Goal: Communication & Community: Answer question/provide support

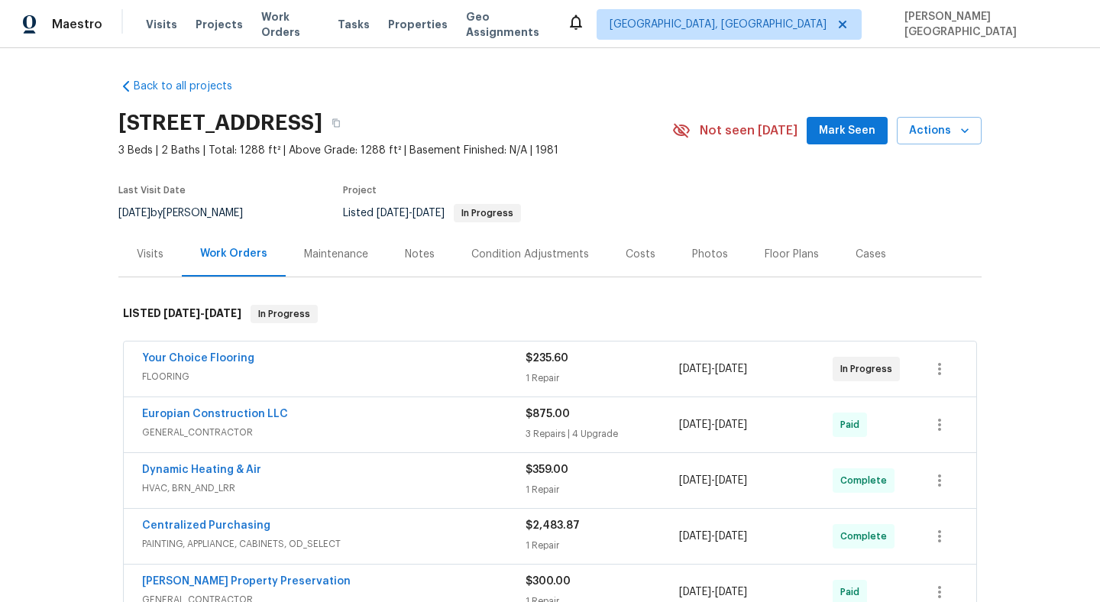
scroll to position [618, 0]
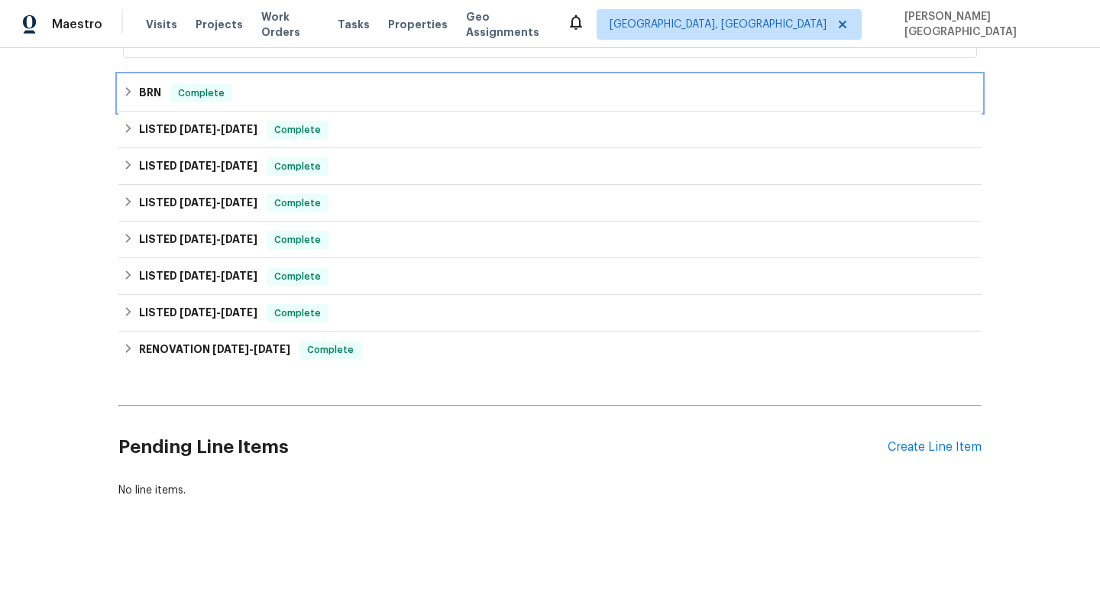
click at [141, 88] on h6 "BRN" at bounding box center [150, 93] width 22 height 18
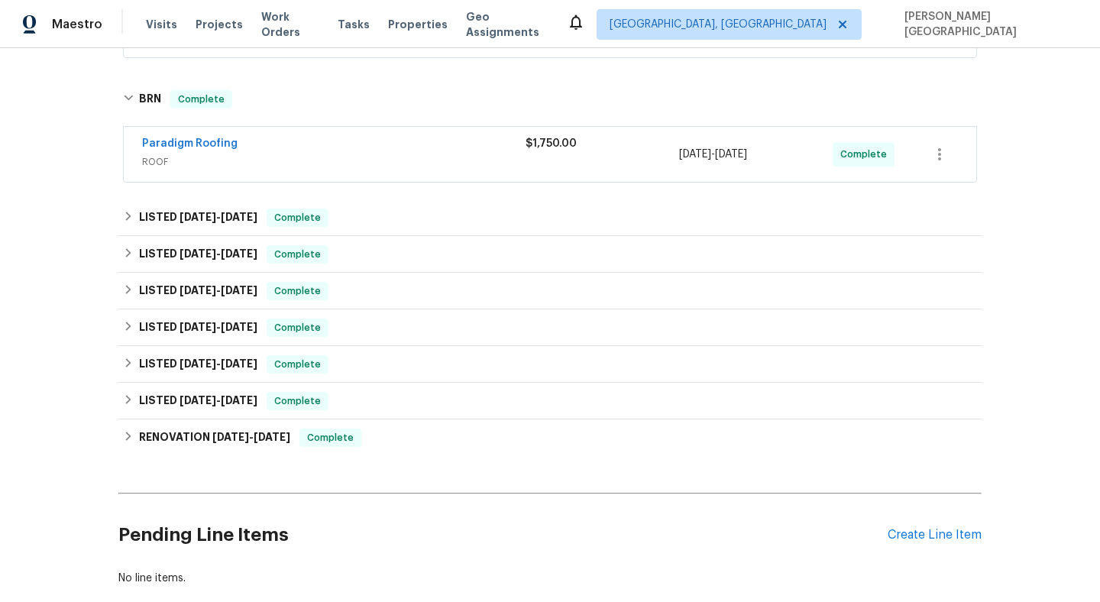
click at [179, 137] on span "Paradigm Roofing" at bounding box center [189, 143] width 95 height 15
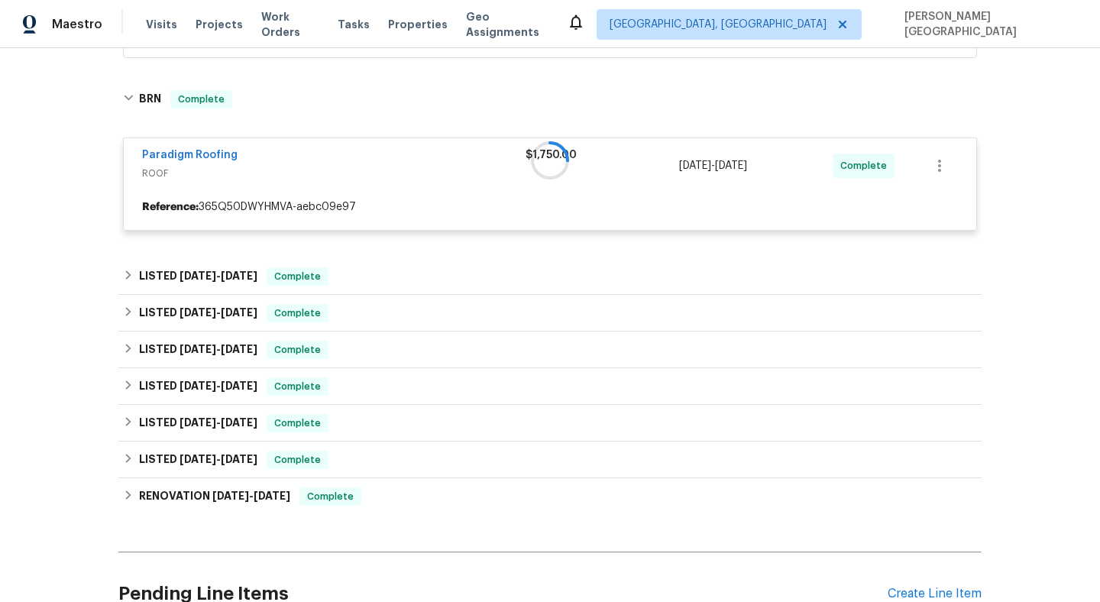
click at [196, 150] on div at bounding box center [549, 160] width 863 height 171
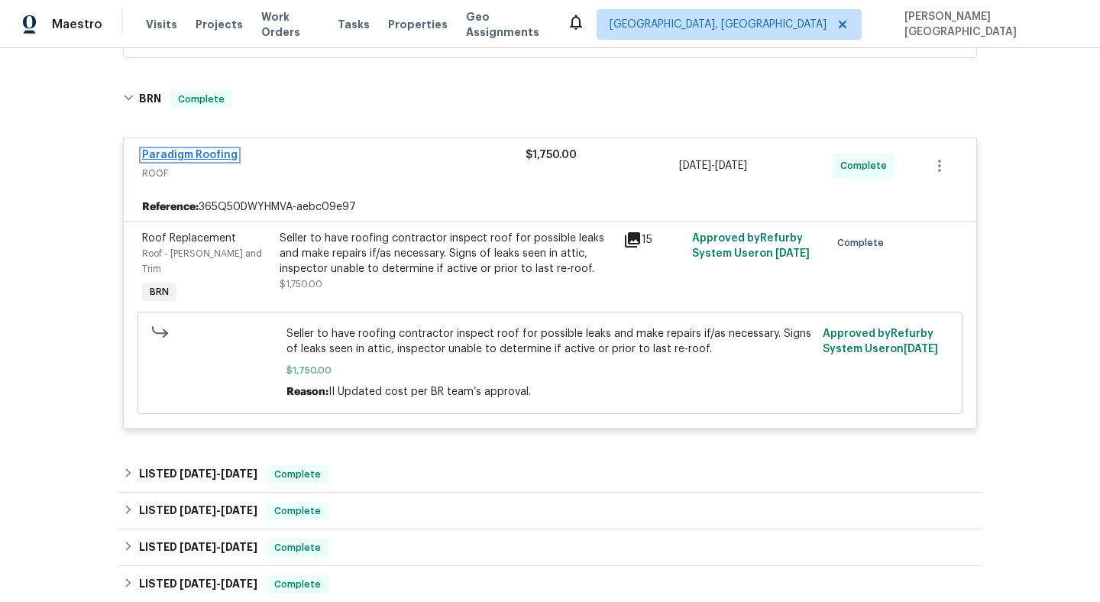
click at [197, 153] on link "Paradigm Roofing" at bounding box center [189, 155] width 95 height 11
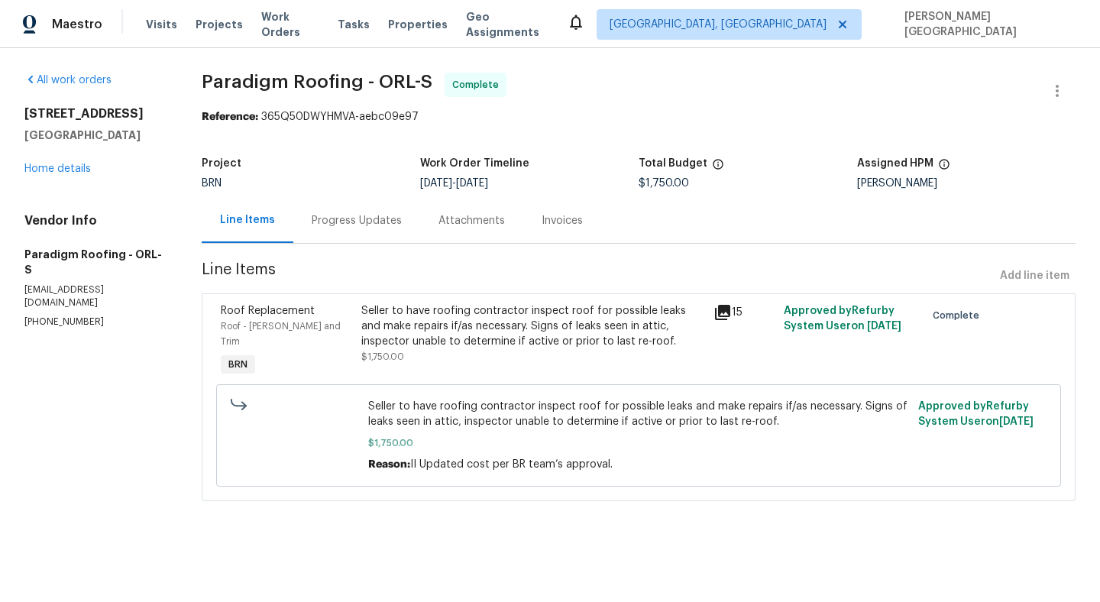
click at [334, 230] on div "Progress Updates" at bounding box center [356, 220] width 127 height 45
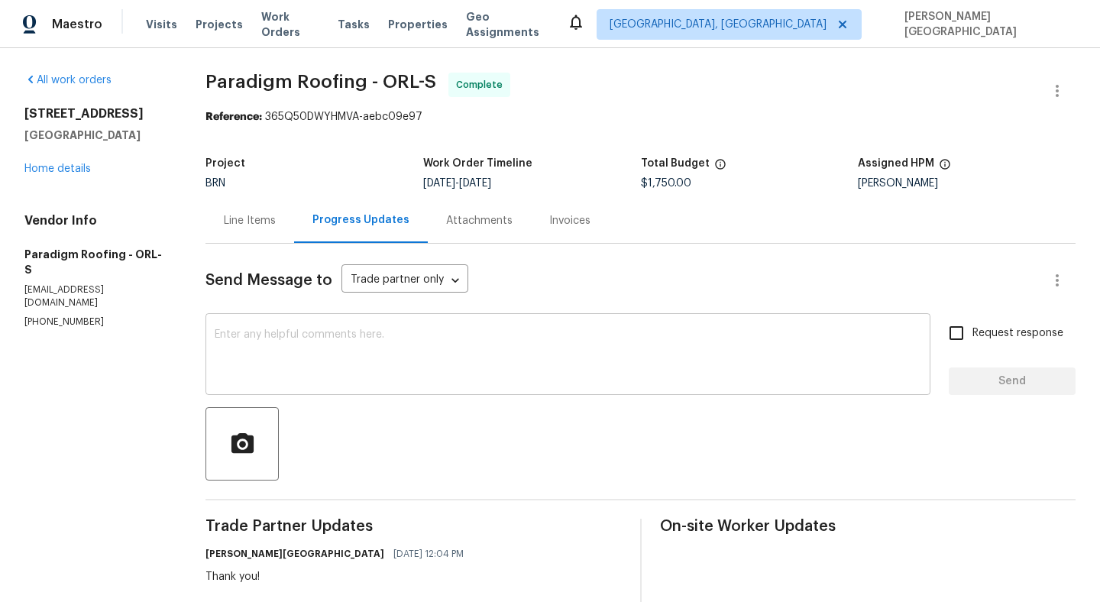
click at [367, 341] on textarea at bounding box center [568, 355] width 706 height 53
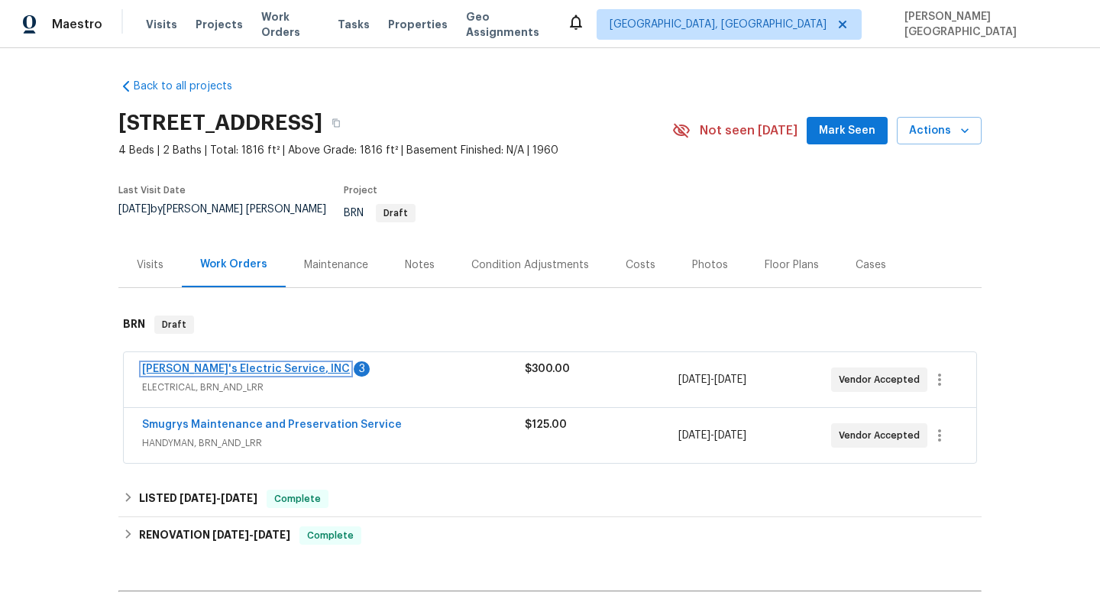
click at [255, 363] on link "[PERSON_NAME]'s Electric Service, INC" at bounding box center [246, 368] width 208 height 11
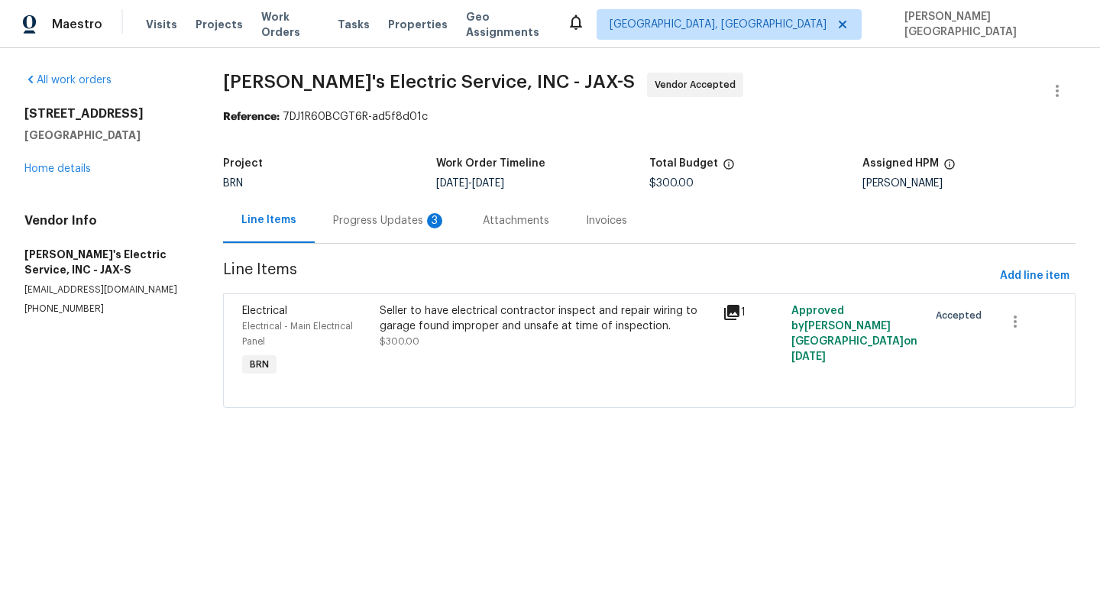
click at [421, 223] on div "Progress Updates 3" at bounding box center [389, 220] width 113 height 15
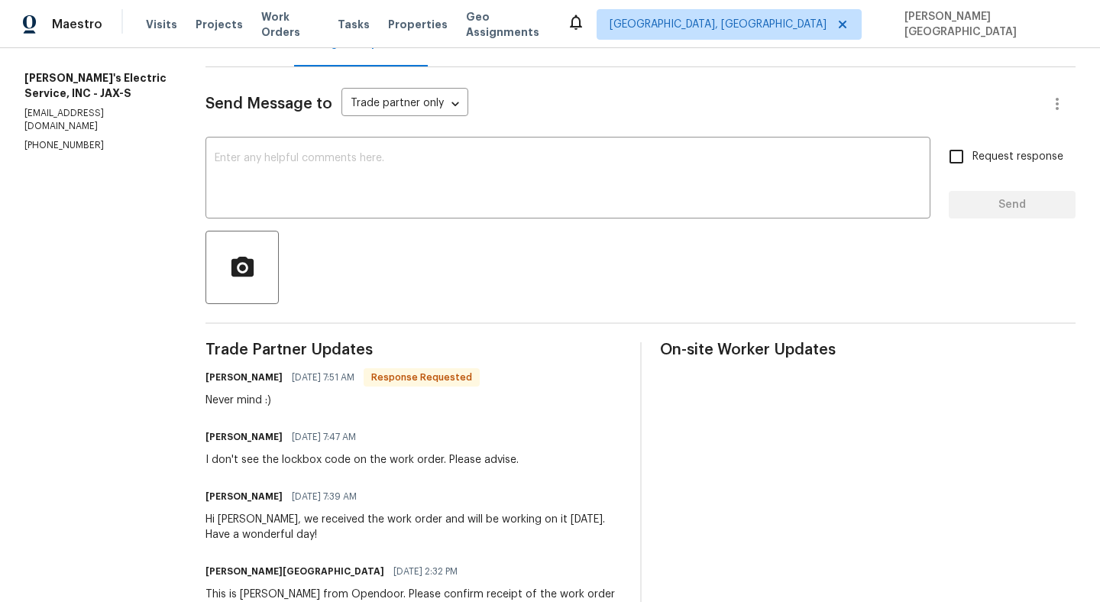
scroll to position [74, 0]
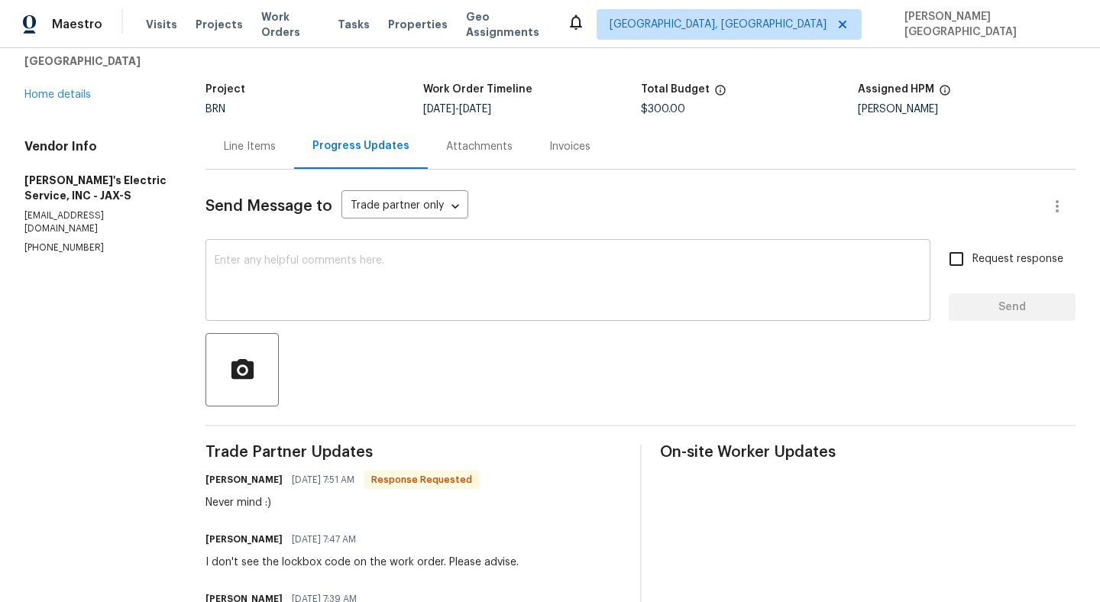
click at [289, 272] on textarea at bounding box center [568, 281] width 706 height 53
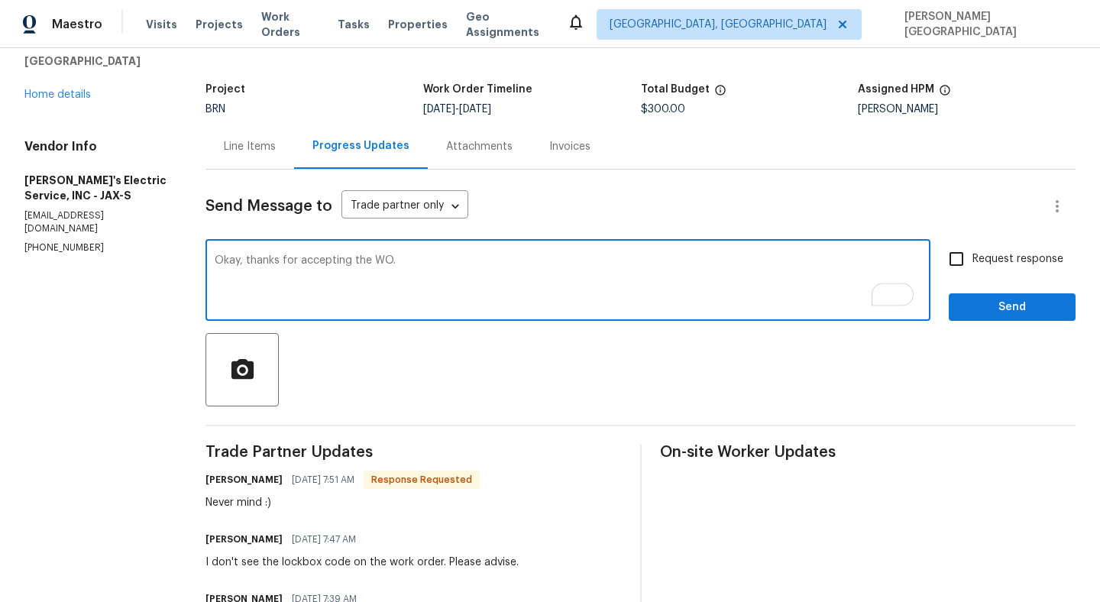
type textarea "Okay, thanks for accepting the WO."
click at [989, 266] on span "Request response" at bounding box center [1017, 259] width 91 height 16
click at [972, 266] on input "Request response" at bounding box center [956, 259] width 32 height 32
checkbox input "true"
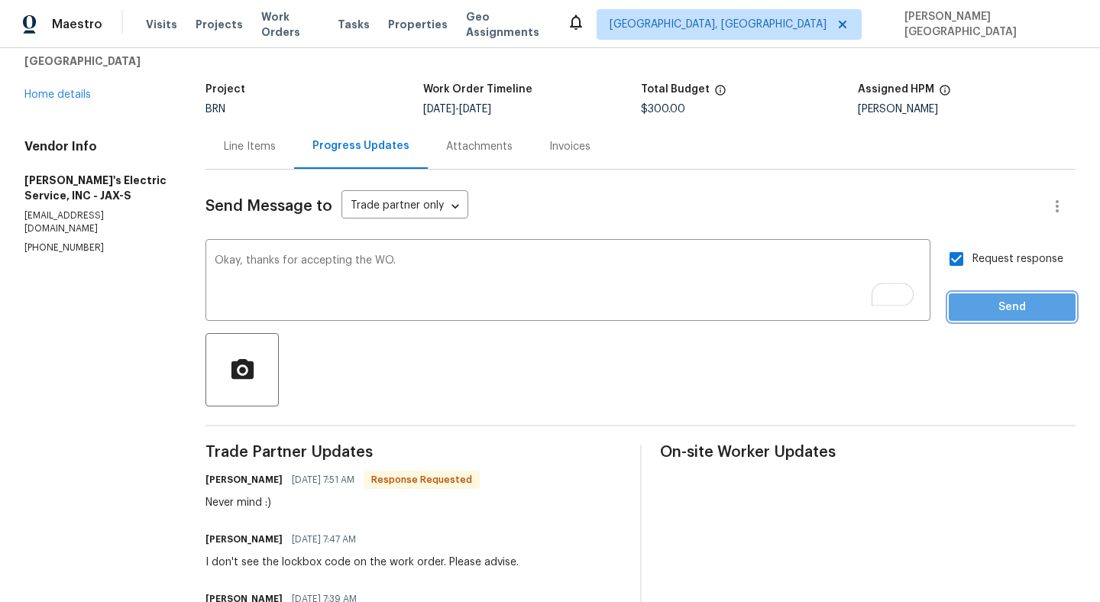
click at [1000, 300] on span "Send" at bounding box center [1012, 307] width 102 height 19
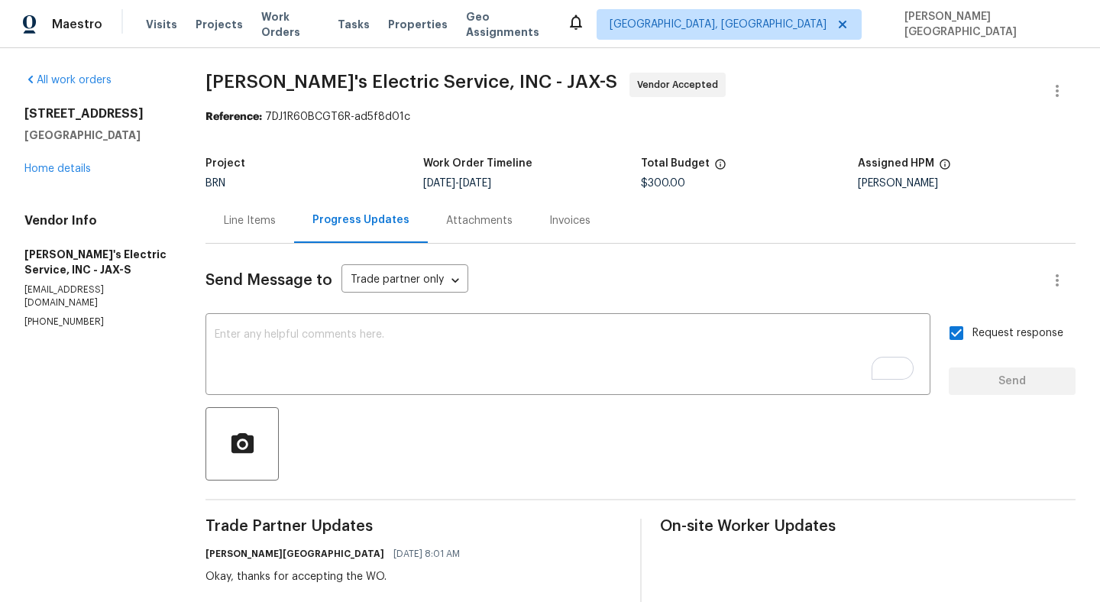
click at [228, 86] on span "[PERSON_NAME]'s Electric Service, INC - JAX-S" at bounding box center [411, 82] width 412 height 18
click at [358, 86] on span "[PERSON_NAME]'s Electric Service, INC - JAX-S" at bounding box center [411, 82] width 412 height 18
copy span "[PERSON_NAME]'s Electric Service"
click at [47, 169] on link "Home details" at bounding box center [57, 168] width 66 height 11
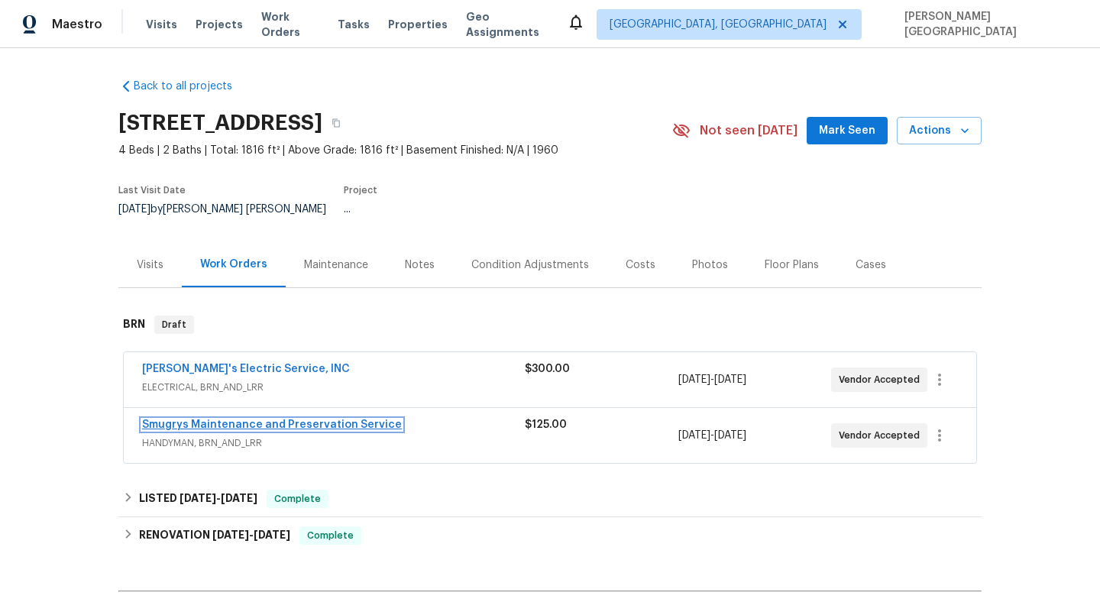
click at [321, 419] on link "Smugrys Maintenance and Preservation Service" at bounding box center [272, 424] width 260 height 11
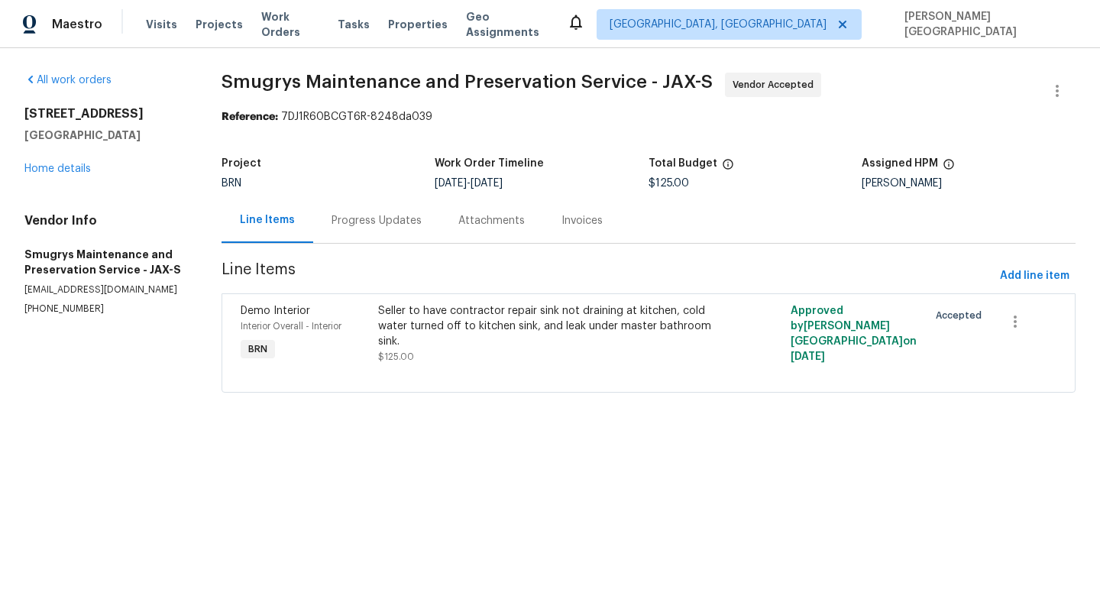
click at [399, 227] on div "Progress Updates" at bounding box center [376, 220] width 90 height 15
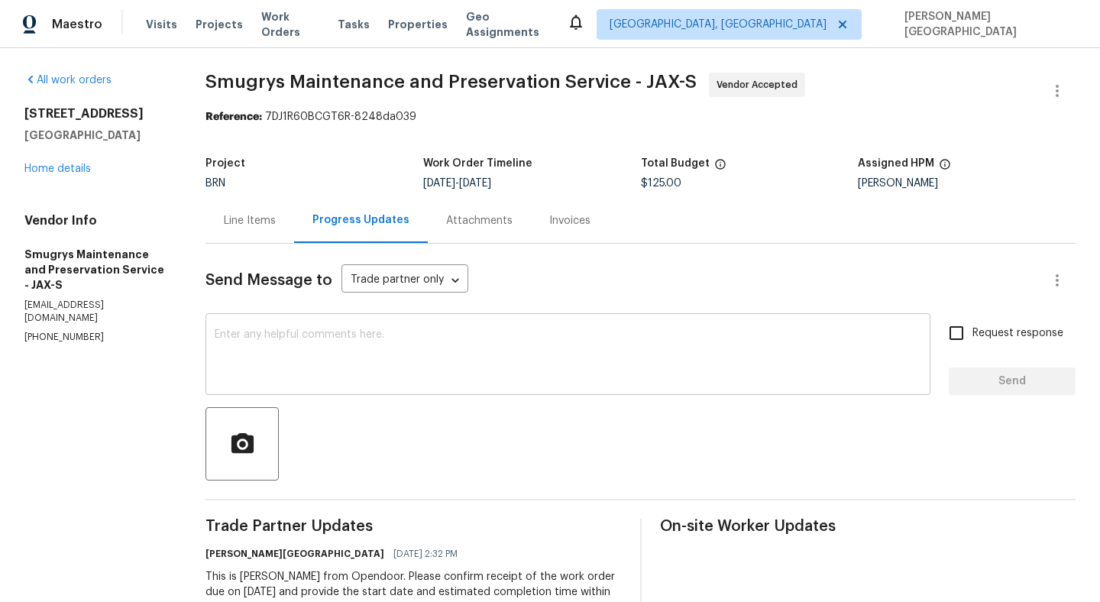
click at [811, 360] on textarea at bounding box center [568, 355] width 706 height 53
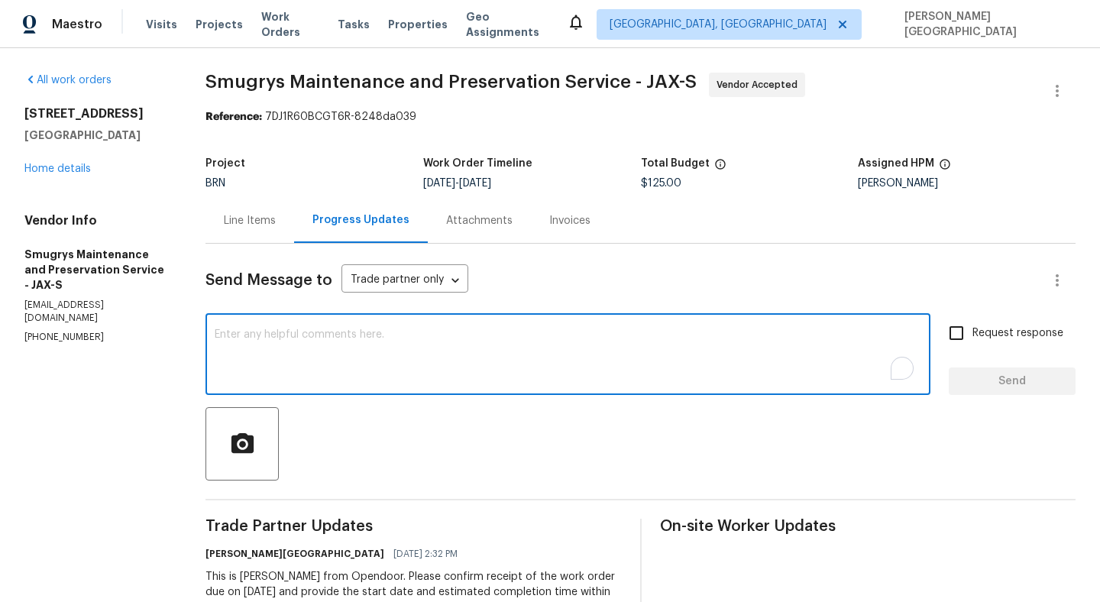
paste textarea "Thank you for accepting the WO. Could you please update on the timeline?"
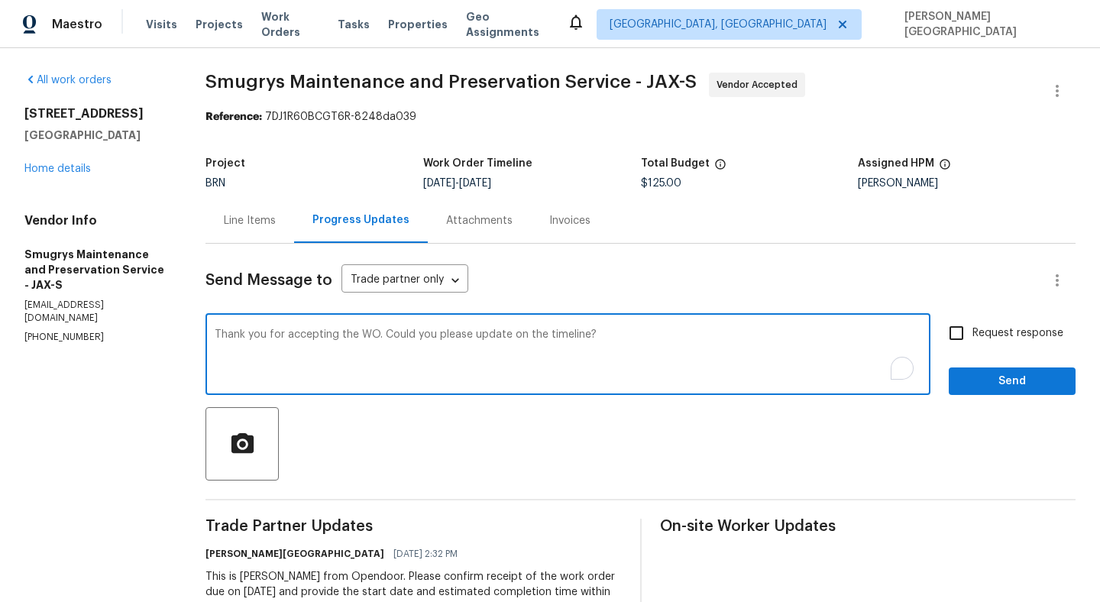
type textarea "Thank you for accepting the WO. Could you please update on the timeline?"
click at [981, 328] on span "Request response" at bounding box center [1017, 333] width 91 height 16
click at [972, 328] on input "Request response" at bounding box center [956, 333] width 32 height 32
checkbox input "true"
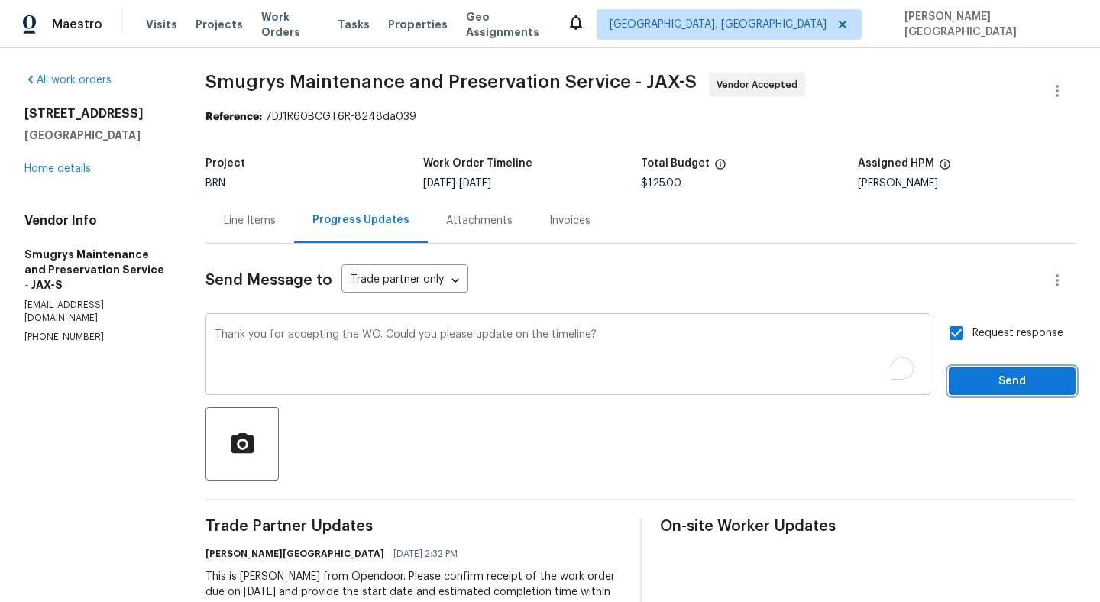
click at [989, 379] on span "Send" at bounding box center [1012, 381] width 102 height 19
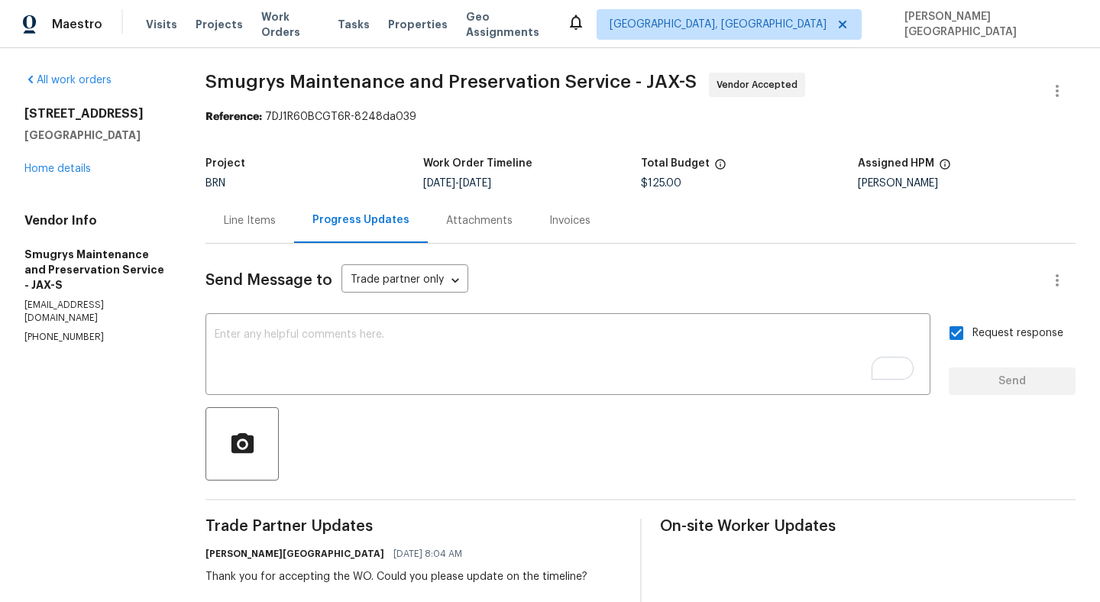
click at [243, 76] on span "Smugrys Maintenance and Preservation Service - JAX-S" at bounding box center [450, 82] width 491 height 18
click at [349, 76] on span "Smugrys Maintenance and Preservation Service - JAX-S" at bounding box center [450, 82] width 491 height 18
copy span "Smugrys Maintenance"
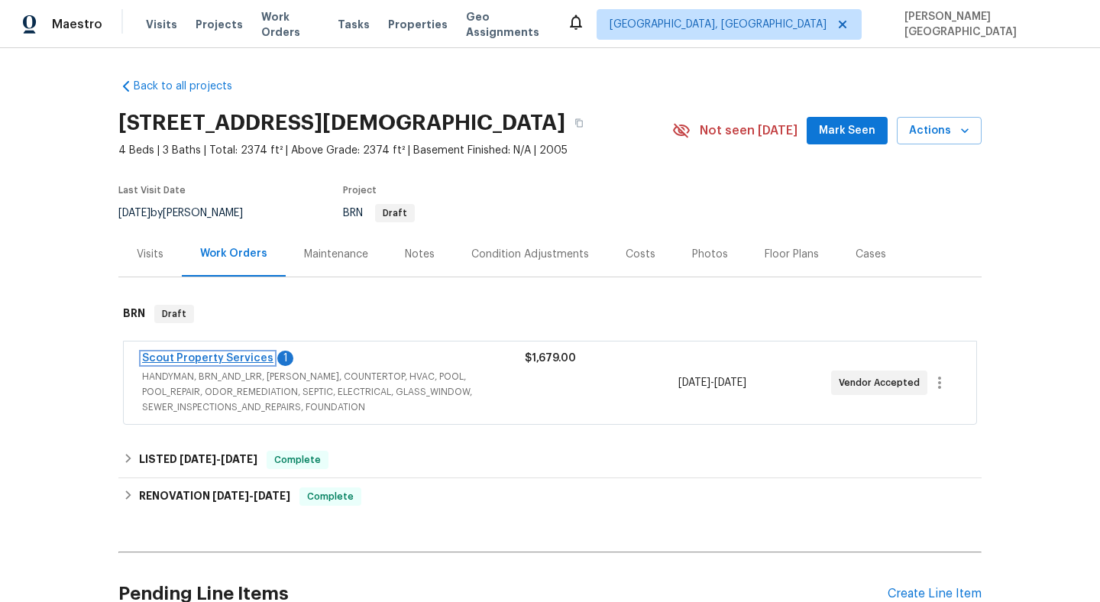
click at [205, 360] on link "Scout Property Services" at bounding box center [207, 358] width 131 height 11
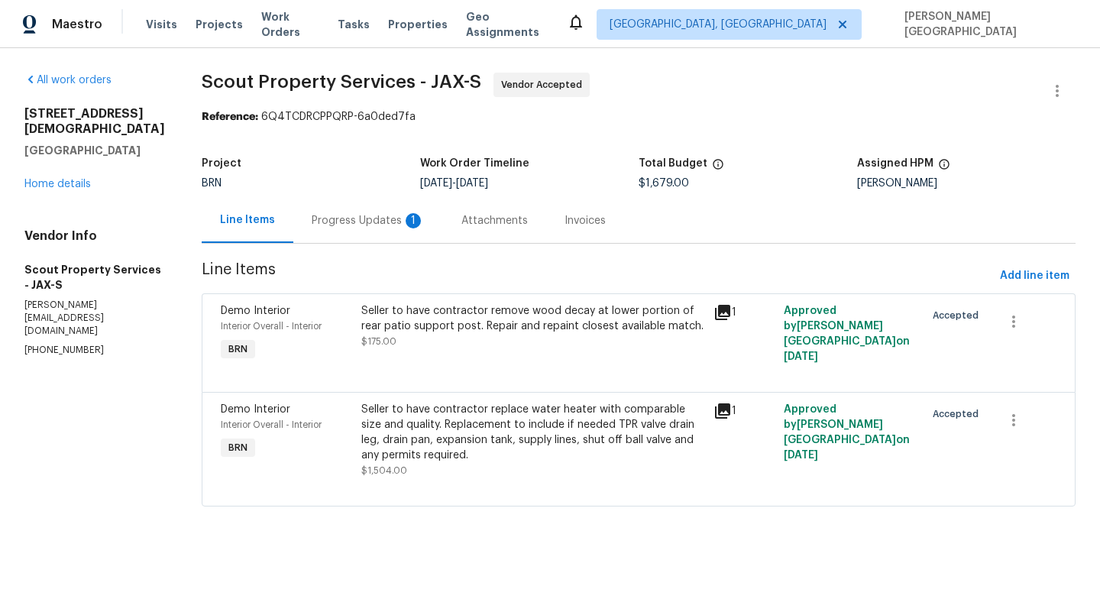
click at [366, 232] on div "Progress Updates 1" at bounding box center [368, 220] width 150 height 45
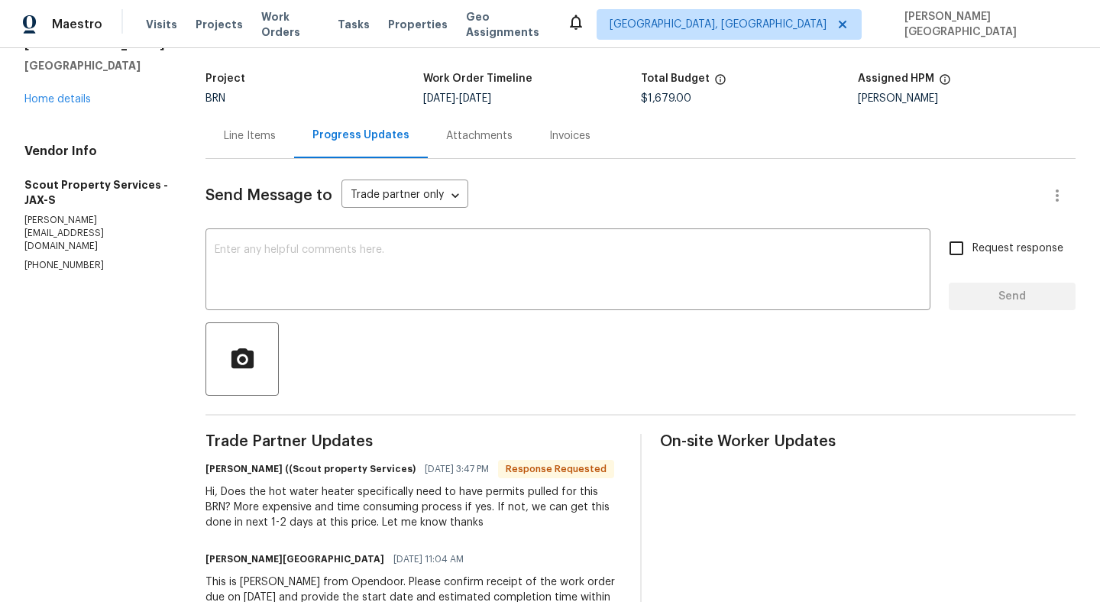
scroll to position [131, 0]
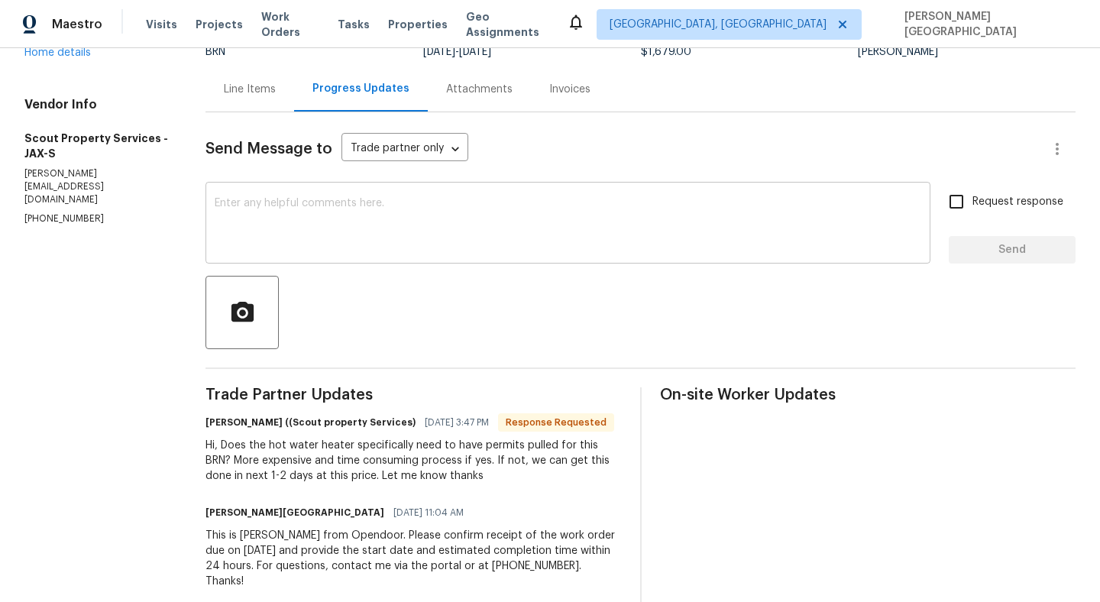
click at [294, 207] on textarea at bounding box center [568, 224] width 706 height 53
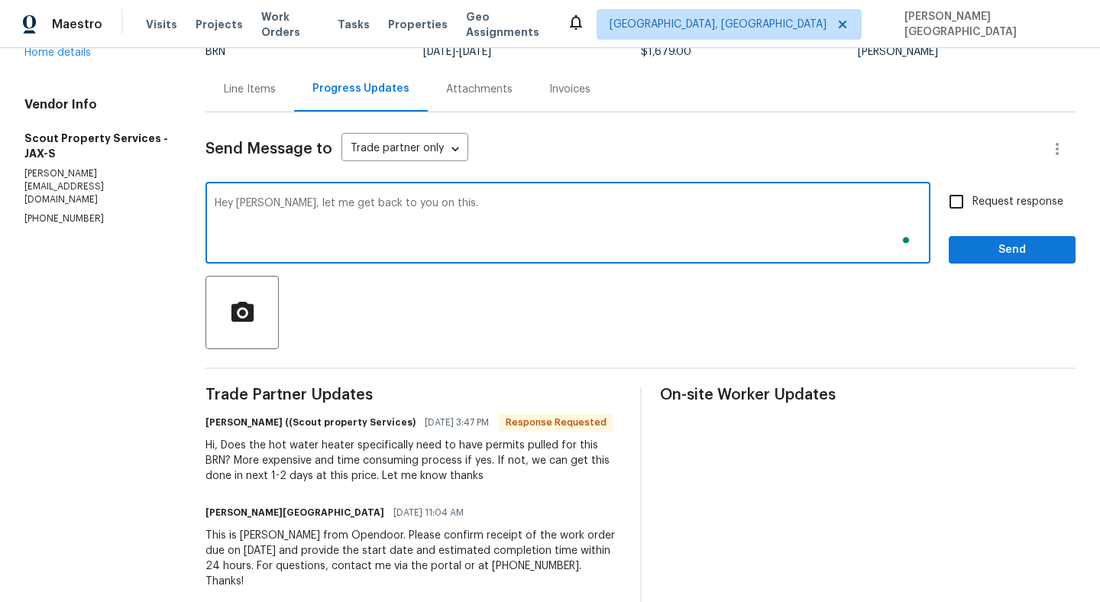
type textarea "Hey Trevor, let me get back to you on this."
click at [976, 207] on span "Request response" at bounding box center [1017, 202] width 91 height 16
click at [972, 207] on input "Request response" at bounding box center [956, 202] width 32 height 32
checkbox input "true"
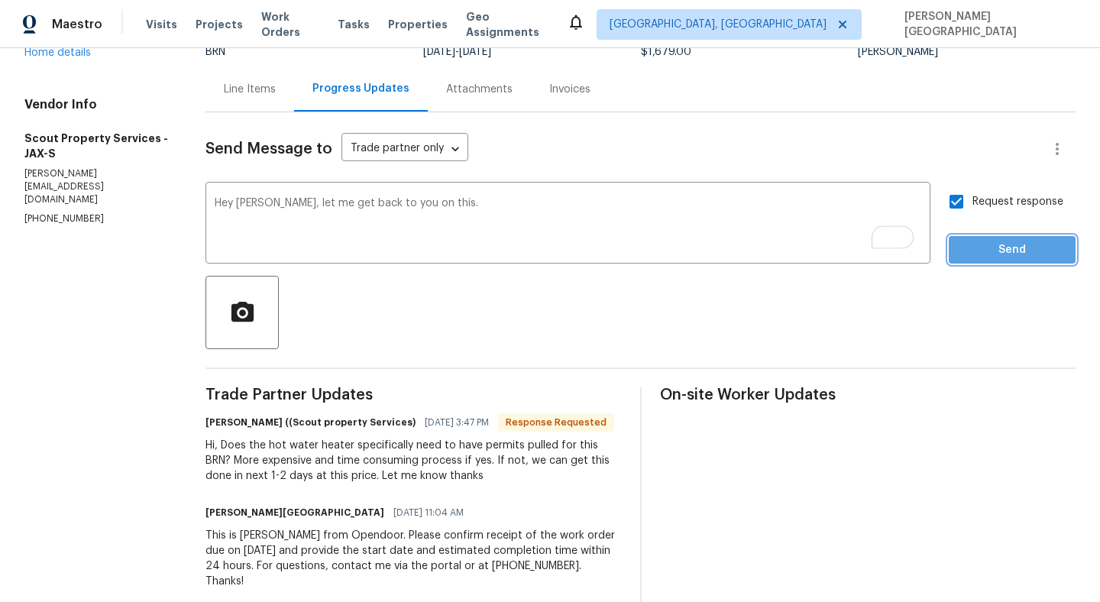
click at [1005, 257] on span "Send" at bounding box center [1012, 250] width 102 height 19
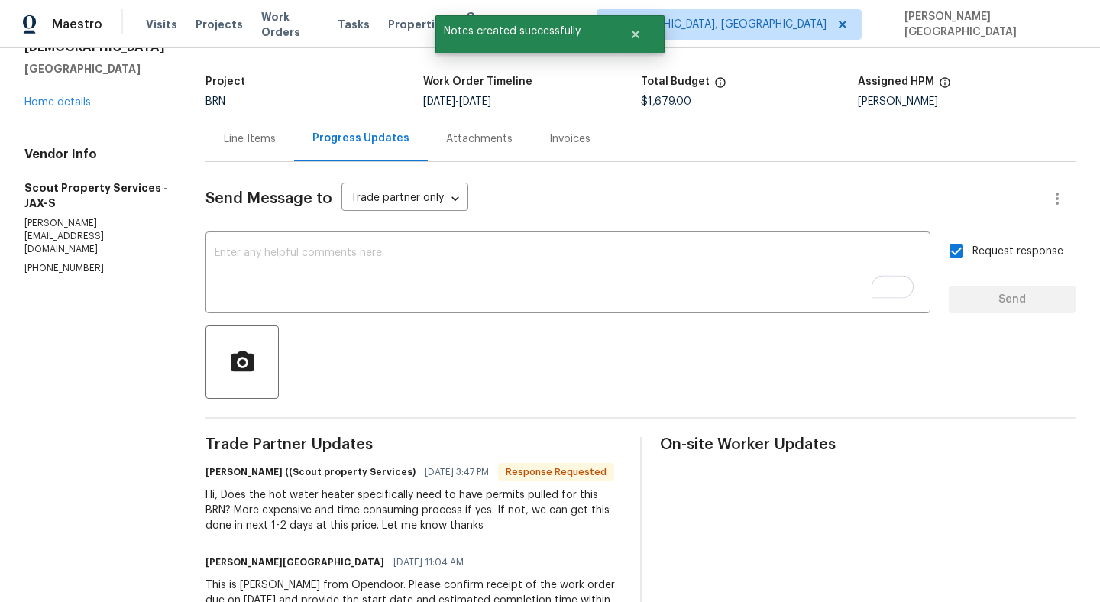
scroll to position [146, 0]
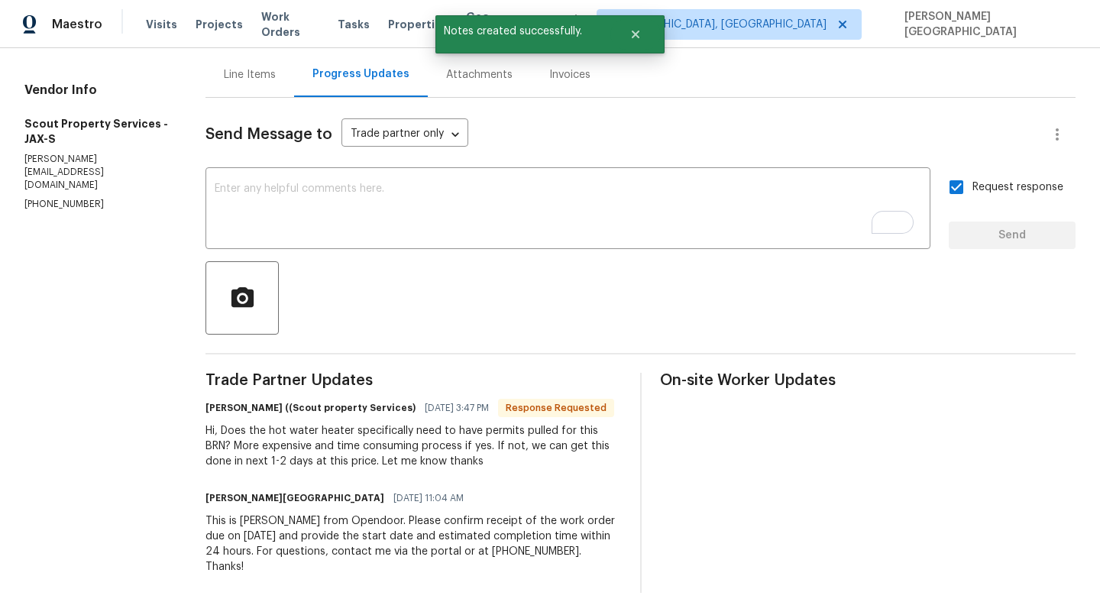
click at [290, 433] on div "Hi, Does the hot water heater specifically need to have permits pulled for this…" at bounding box center [412, 446] width 415 height 46
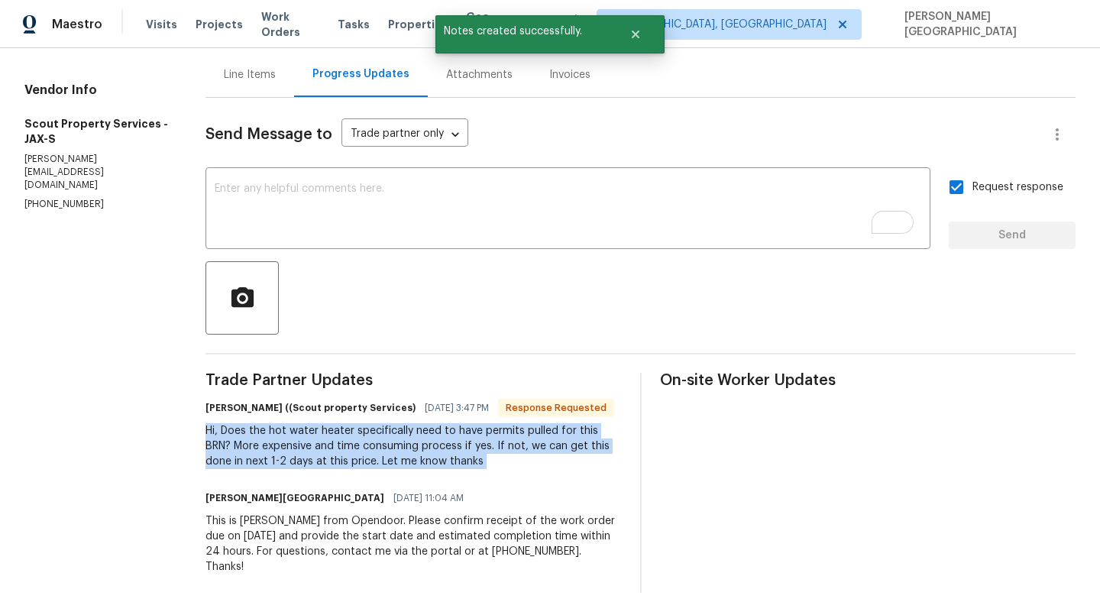
click at [290, 433] on div "Hi, Does the hot water heater specifically need to have permits pulled for this…" at bounding box center [412, 446] width 415 height 46
copy div "Hi, Does the hot water heater specifically need to have permits pulled for this…"
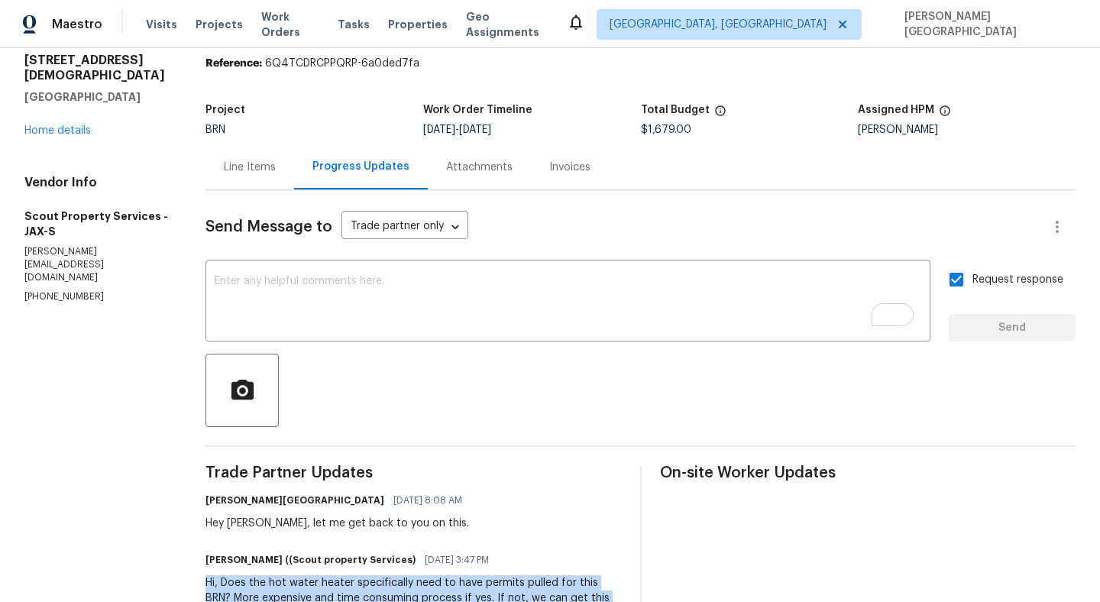
scroll to position [0, 0]
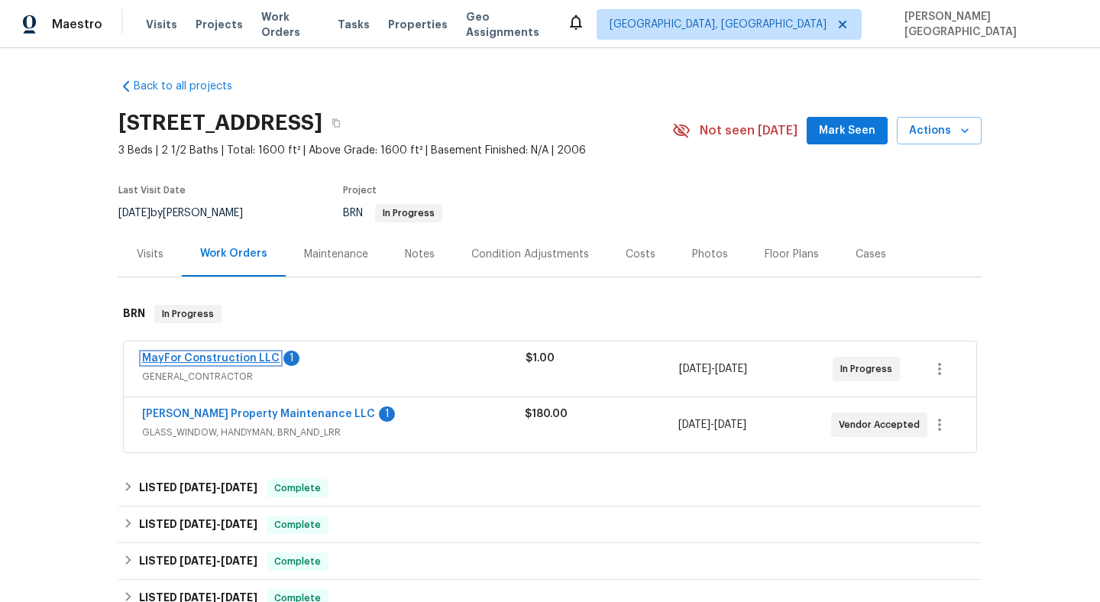
click at [213, 357] on link "MayFor Construction LLC" at bounding box center [210, 358] width 137 height 11
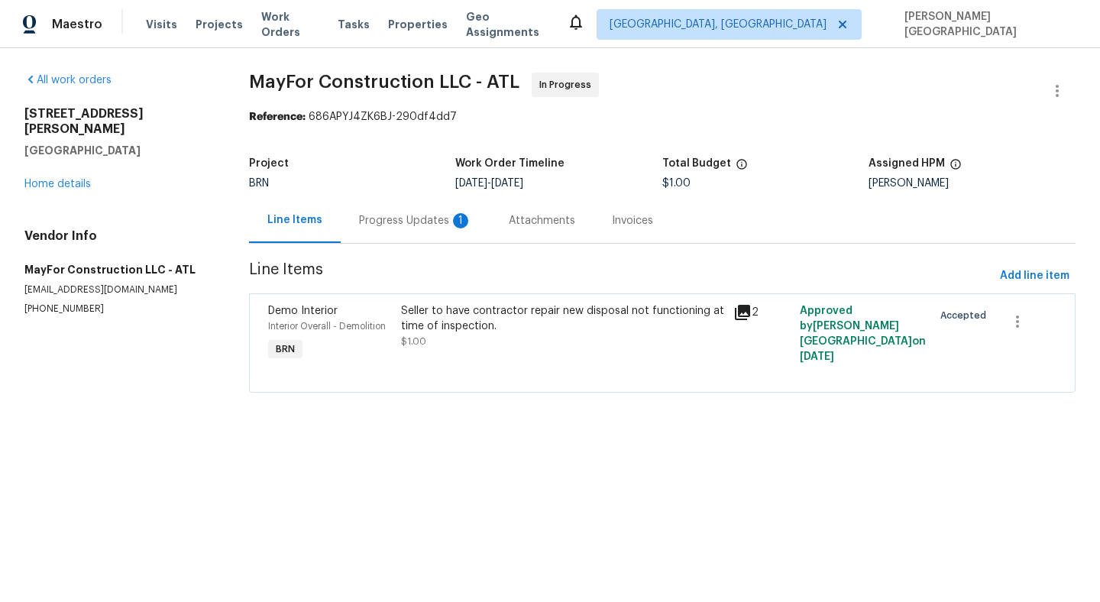
click at [407, 232] on div "Progress Updates 1" at bounding box center [416, 220] width 150 height 45
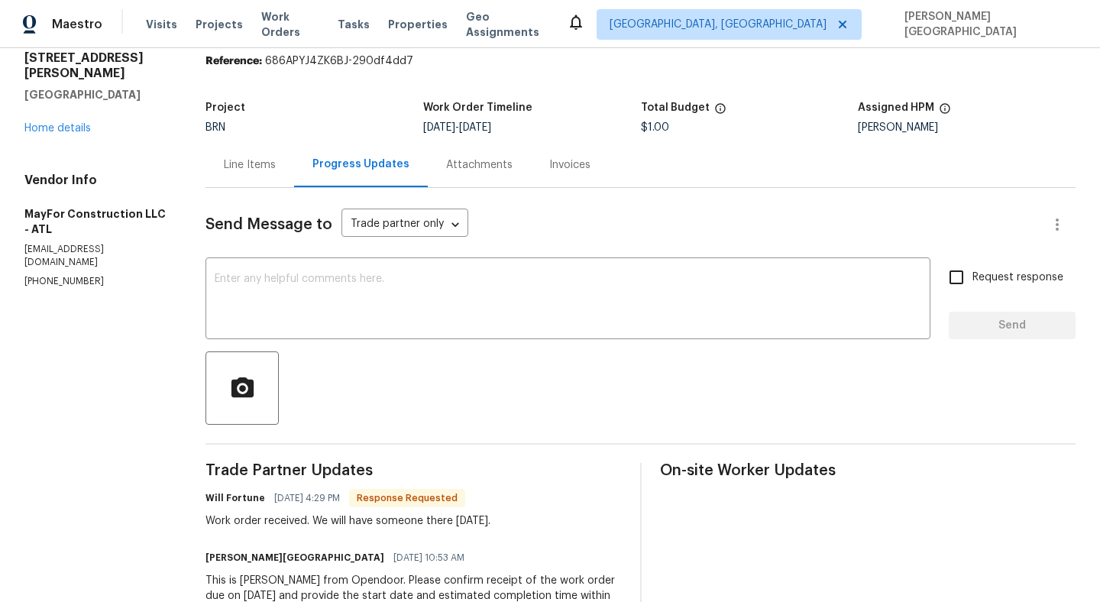
scroll to position [70, 0]
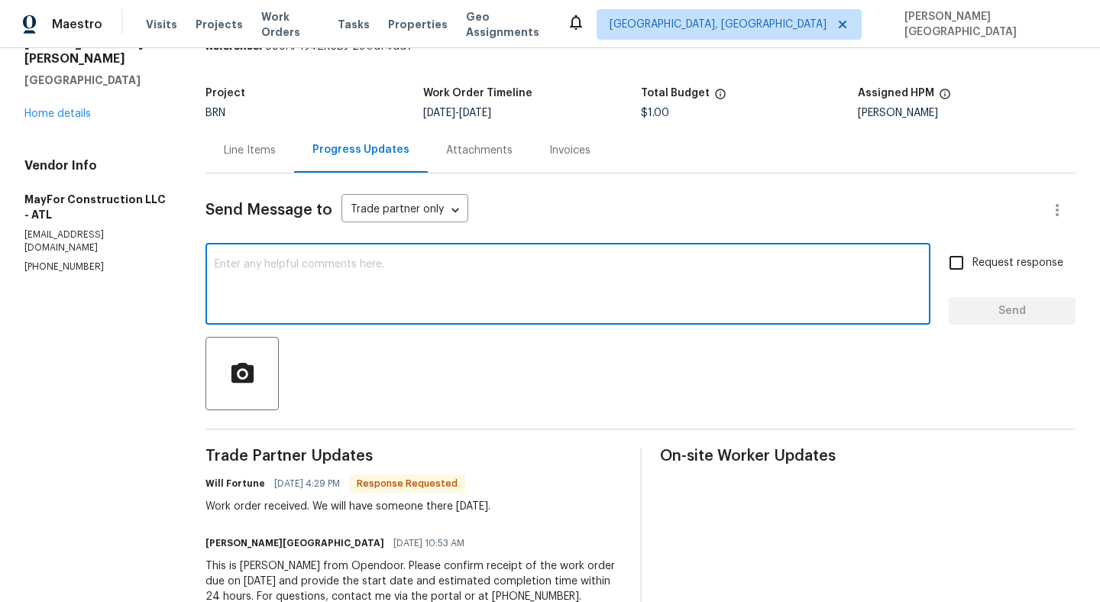
click at [263, 284] on textarea at bounding box center [568, 285] width 706 height 53
type textarea "Thank you!"
click at [957, 267] on input "Request response" at bounding box center [956, 263] width 32 height 32
checkbox input "true"
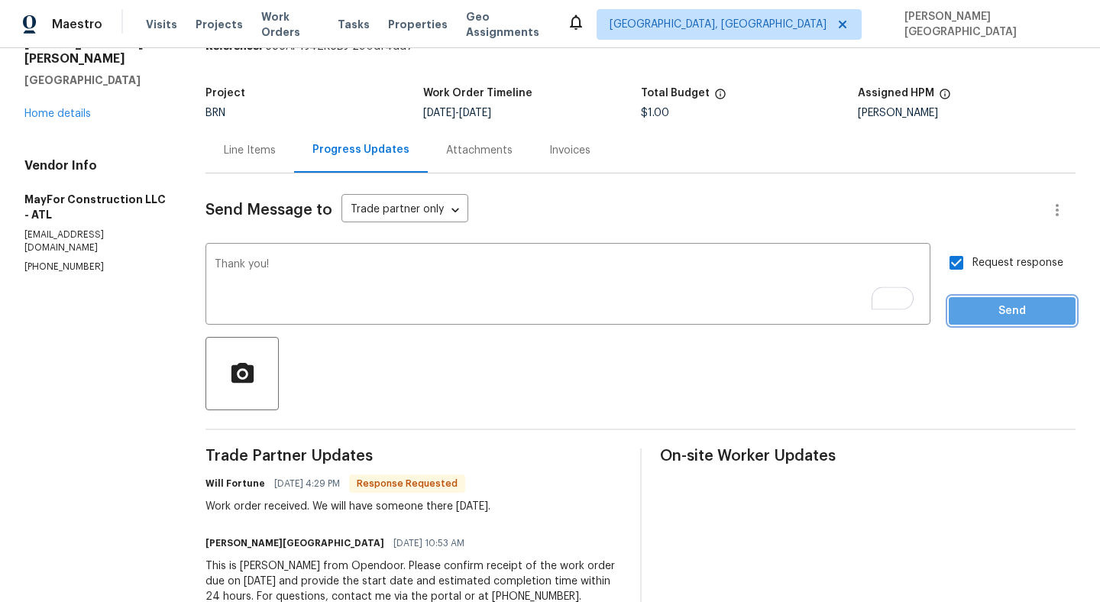
click at [977, 312] on span "Send" at bounding box center [1012, 311] width 102 height 19
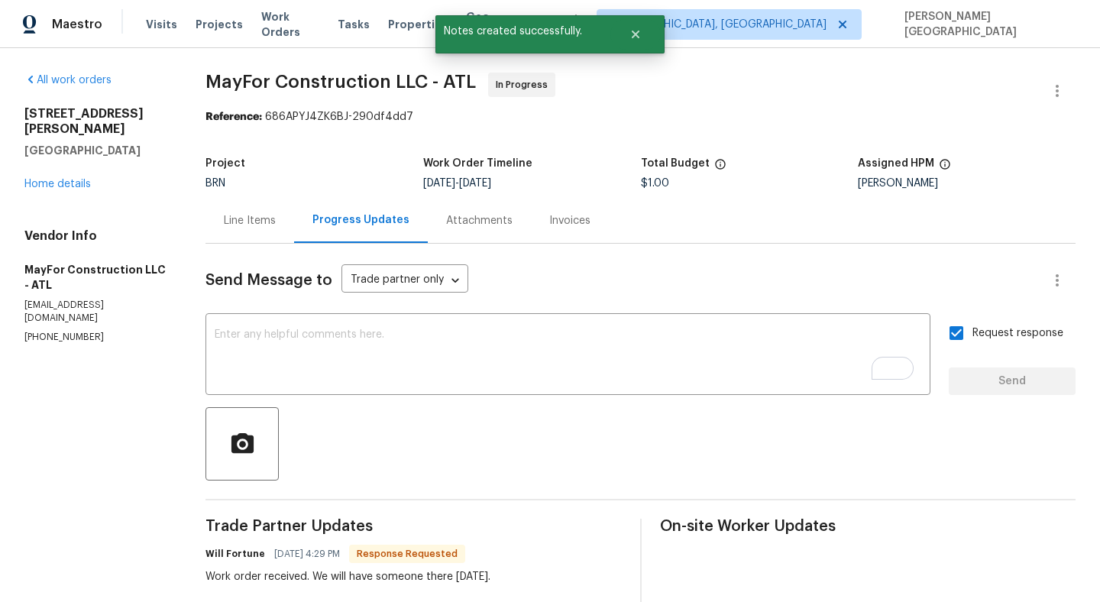
click at [231, 68] on div "All work orders 3677 Utoy Dr SW Atlanta, GA 30331 Home details Vendor Info MayF…" at bounding box center [550, 390] width 1100 height 684
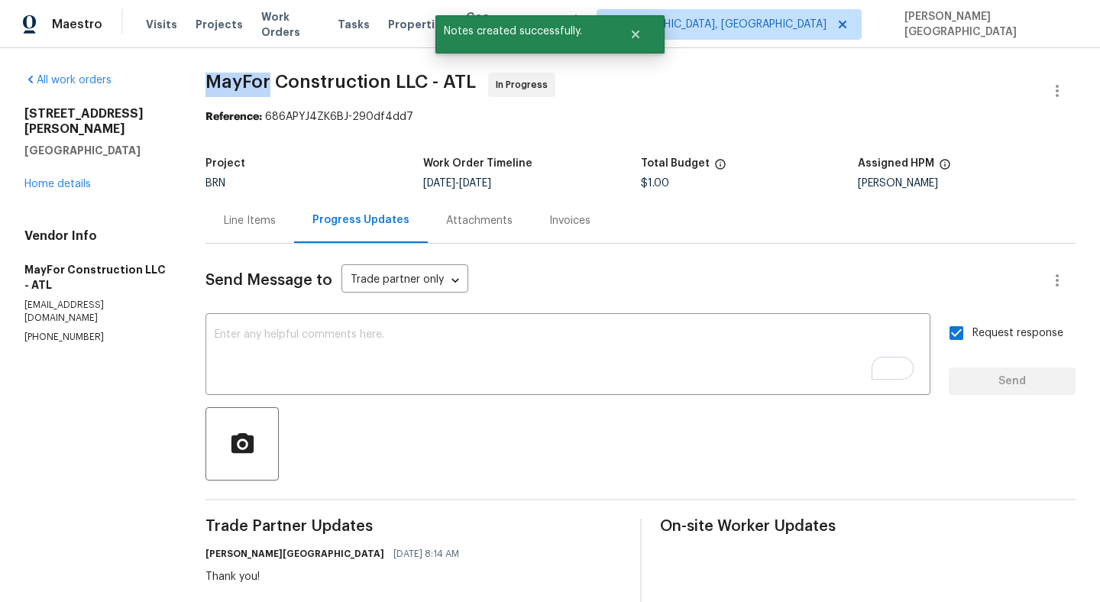
click at [231, 68] on div "All work orders 3677 Utoy Dr SW Atlanta, GA 30331 Home details Vendor Info MayF…" at bounding box center [550, 420] width 1100 height 744
click at [358, 86] on span "MayFor Construction LLC - ATL" at bounding box center [340, 82] width 270 height 18
copy span "MayFor Construction"
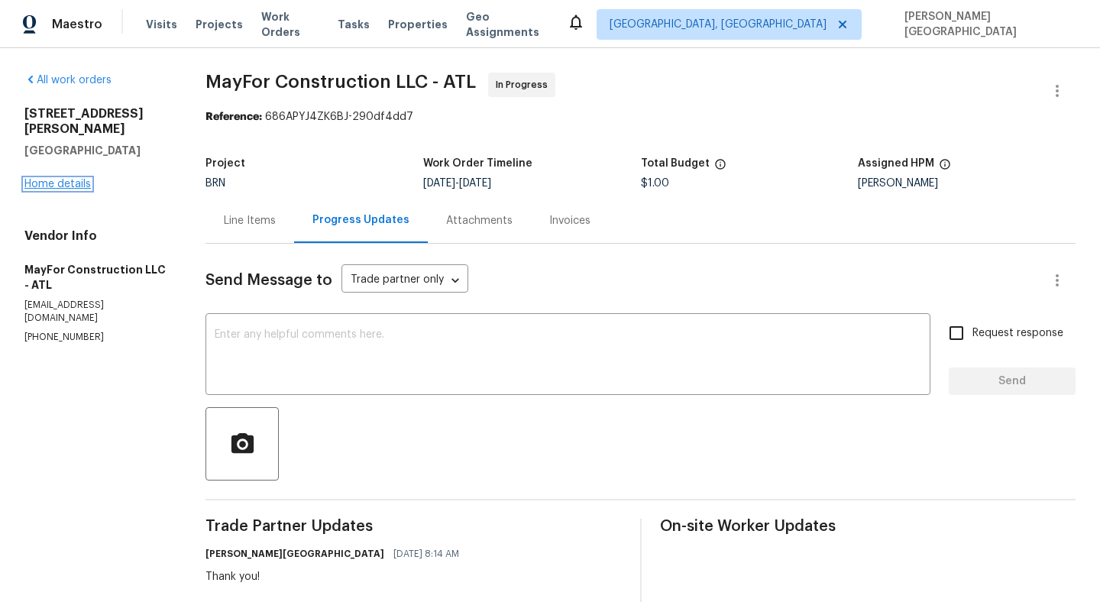
click at [69, 179] on link "Home details" at bounding box center [57, 184] width 66 height 11
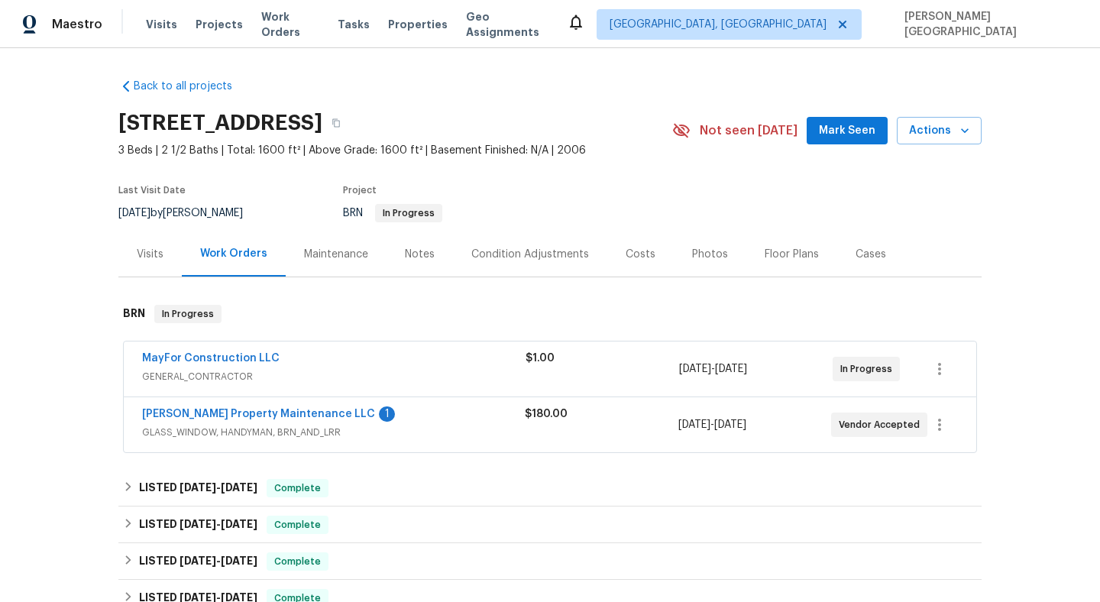
click at [213, 407] on span "[PERSON_NAME] Property Maintenance LLC" at bounding box center [258, 413] width 233 height 15
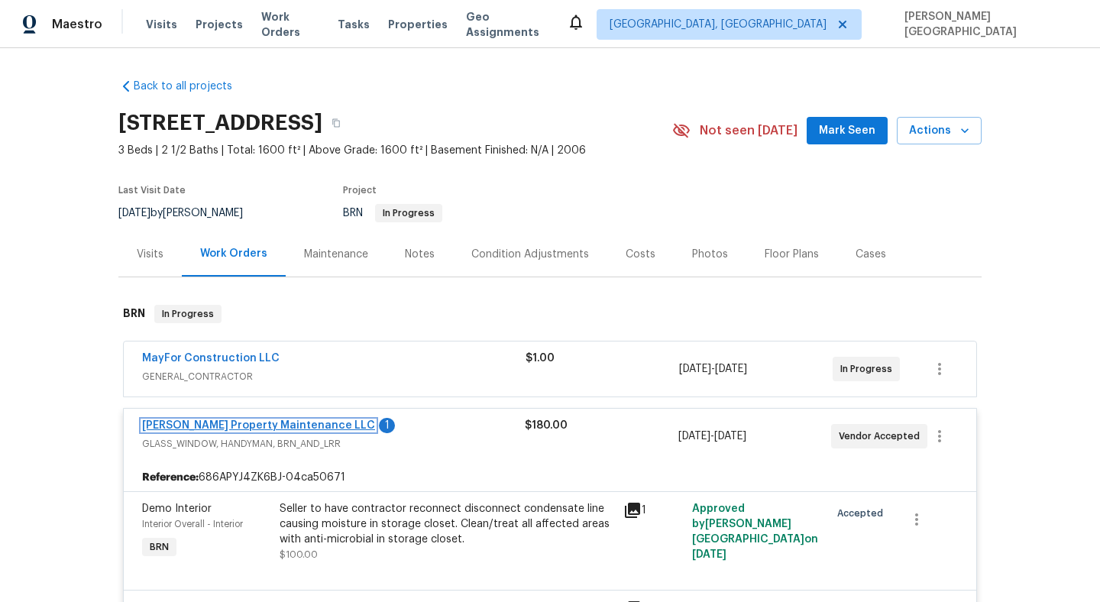
click at [218, 423] on link "[PERSON_NAME] Property Maintenance LLC" at bounding box center [258, 425] width 233 height 11
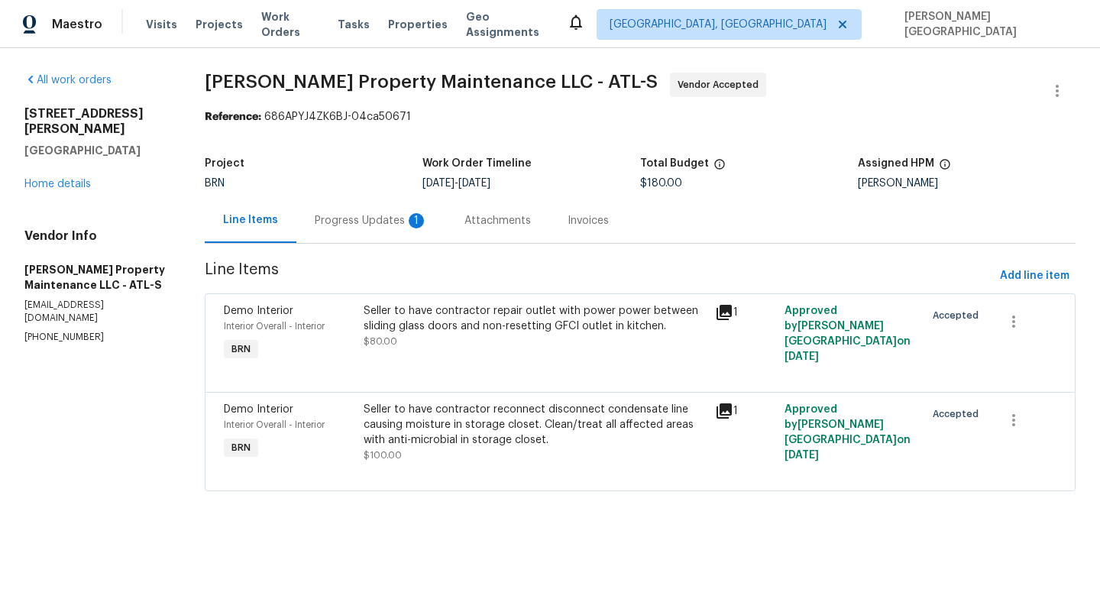
click at [378, 224] on div "Progress Updates 1" at bounding box center [371, 220] width 113 height 15
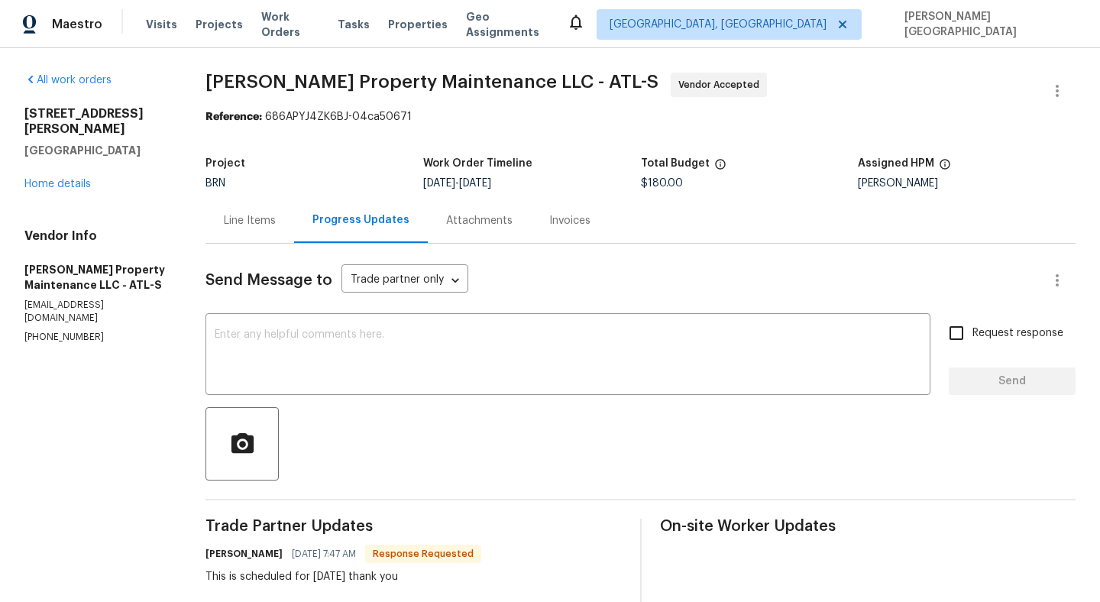
scroll to position [115, 0]
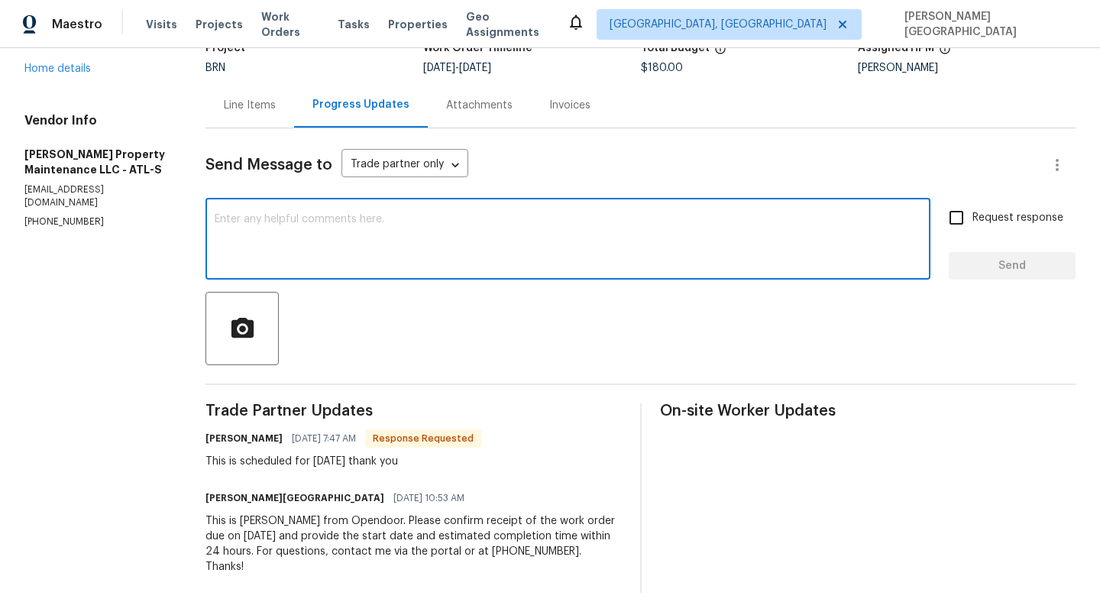
click at [274, 225] on textarea at bounding box center [568, 240] width 706 height 53
type textarea "Thanks for the update."
click at [977, 213] on span "Request response" at bounding box center [1017, 218] width 91 height 16
click at [972, 213] on input "Request response" at bounding box center [956, 218] width 32 height 32
checkbox input "true"
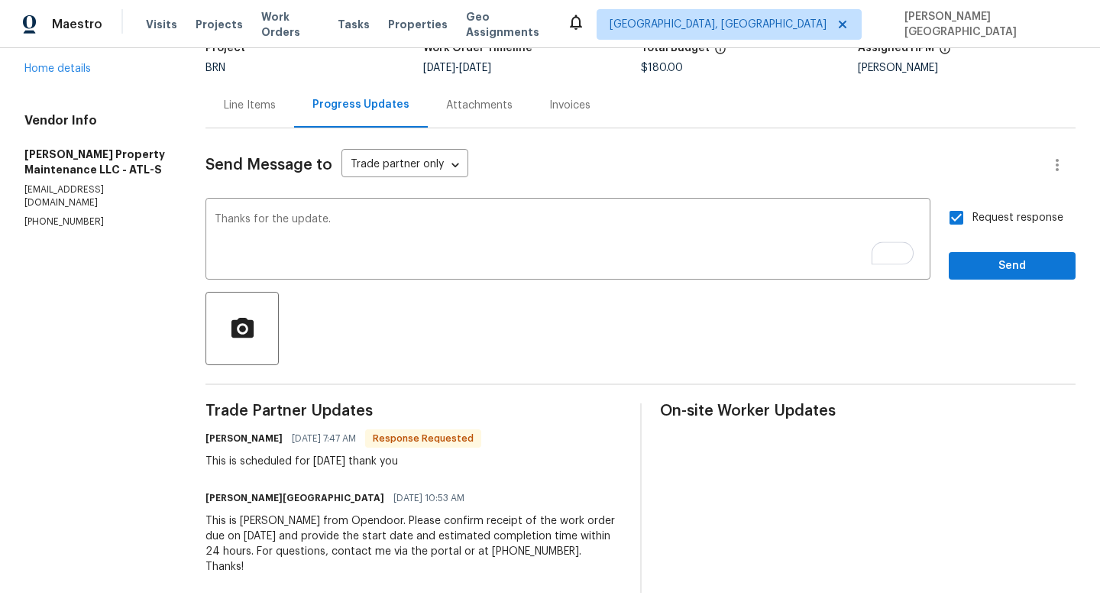
click at [980, 251] on div "Request response Send" at bounding box center [1011, 241] width 127 height 78
click at [1010, 278] on button "Send" at bounding box center [1011, 266] width 127 height 28
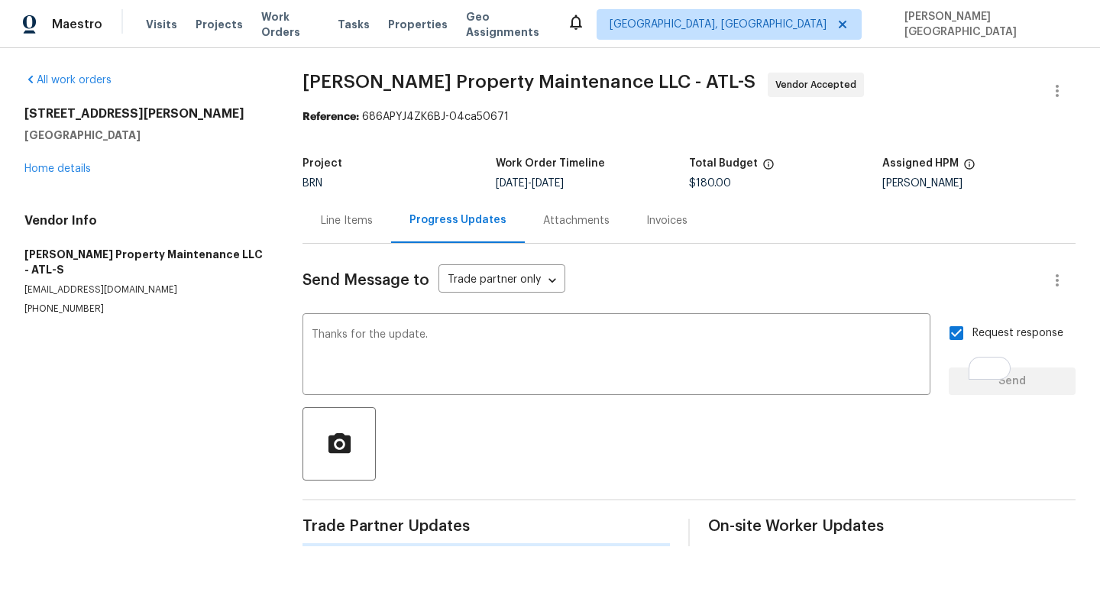
scroll to position [0, 0]
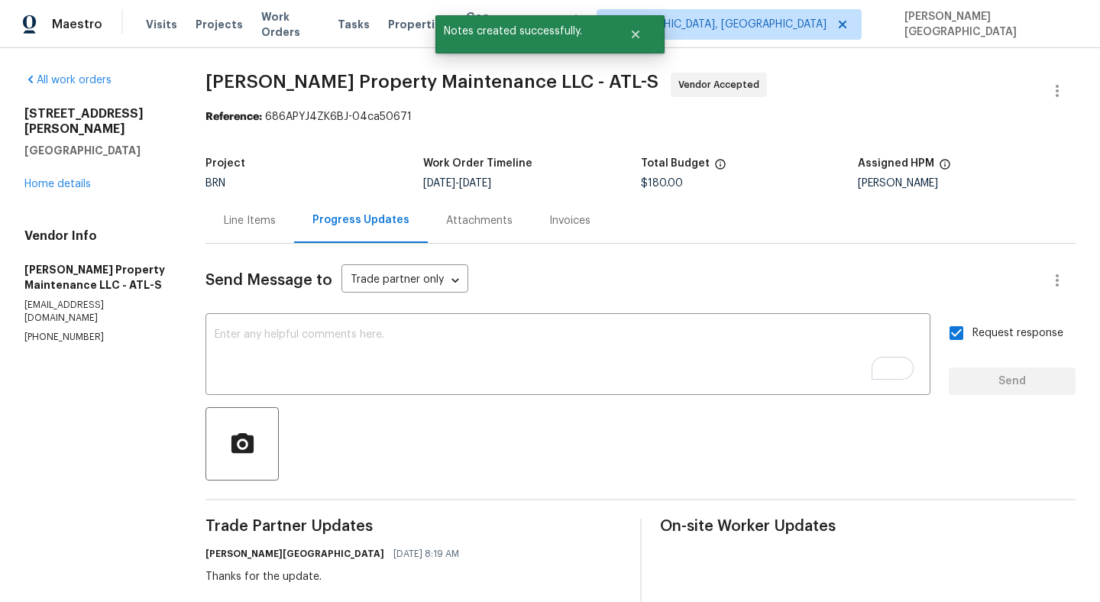
click at [233, 87] on span "Glen Property Maintenance LLC - ATL-S" at bounding box center [431, 82] width 453 height 18
click at [426, 87] on span "Glen Property Maintenance LLC - ATL-S" at bounding box center [431, 82] width 453 height 18
copy span "Glen Property Maintenance"
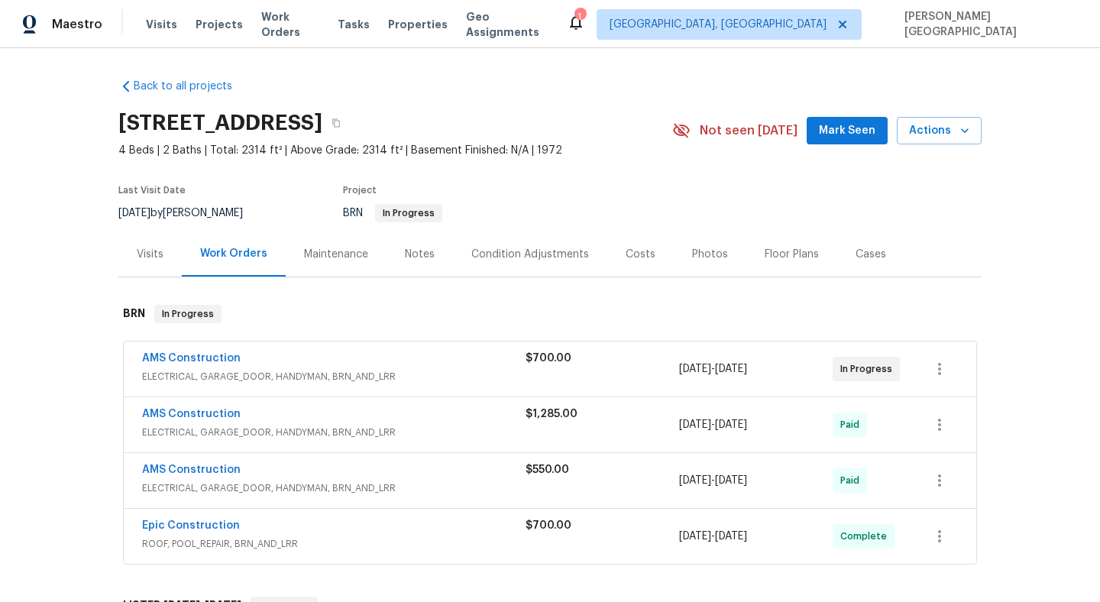
click at [195, 350] on span "AMS Construction" at bounding box center [191, 357] width 99 height 15
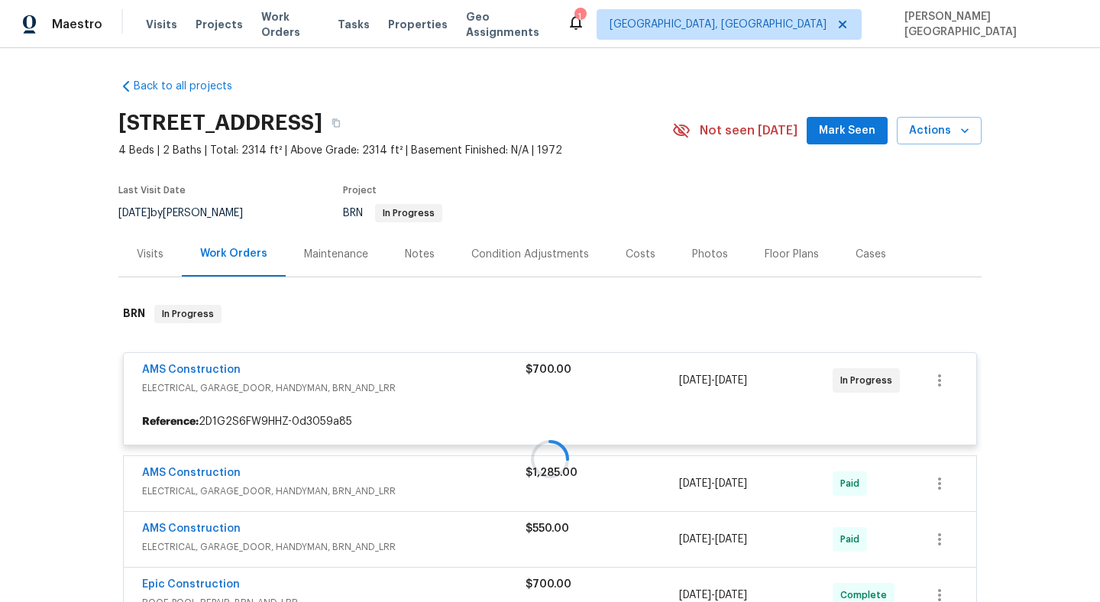
click at [205, 367] on div at bounding box center [549, 458] width 863 height 338
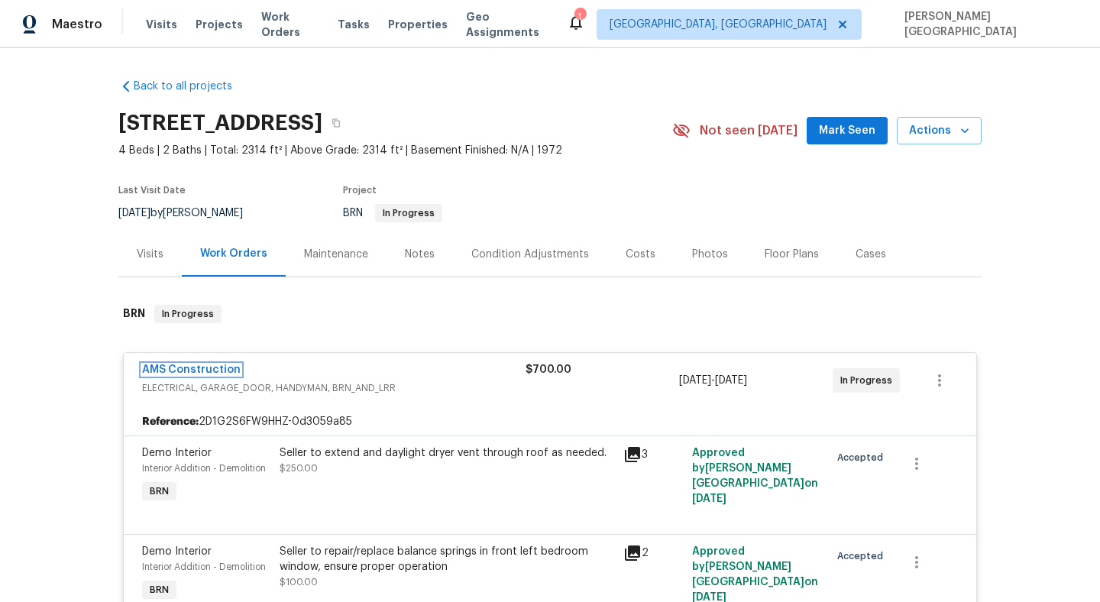
click at [205, 367] on link "AMS Construction" at bounding box center [191, 369] width 99 height 11
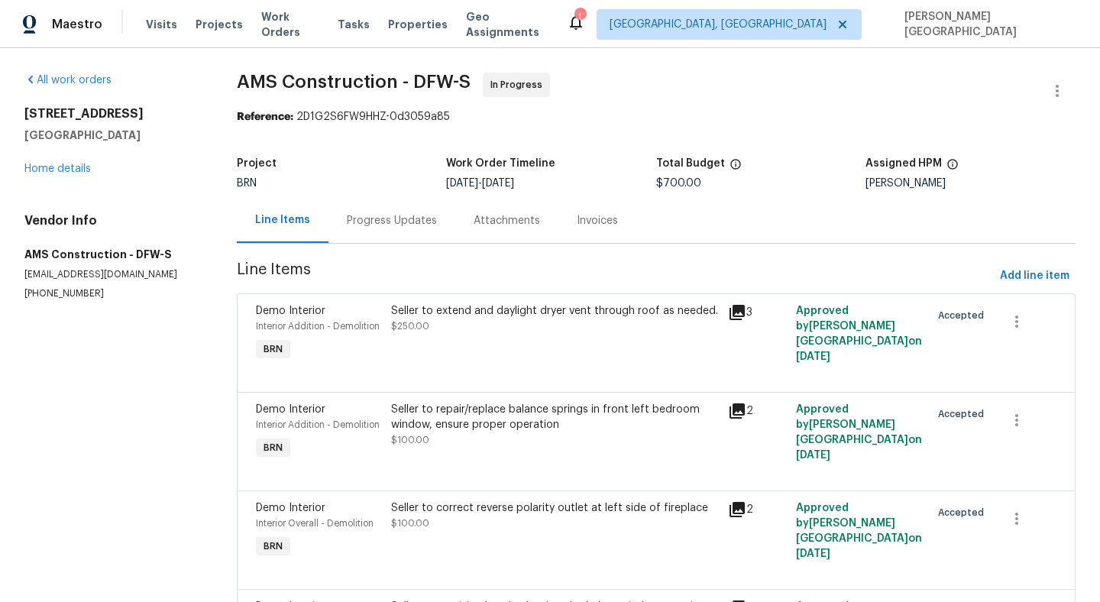
click at [393, 213] on div "Progress Updates" at bounding box center [392, 220] width 90 height 15
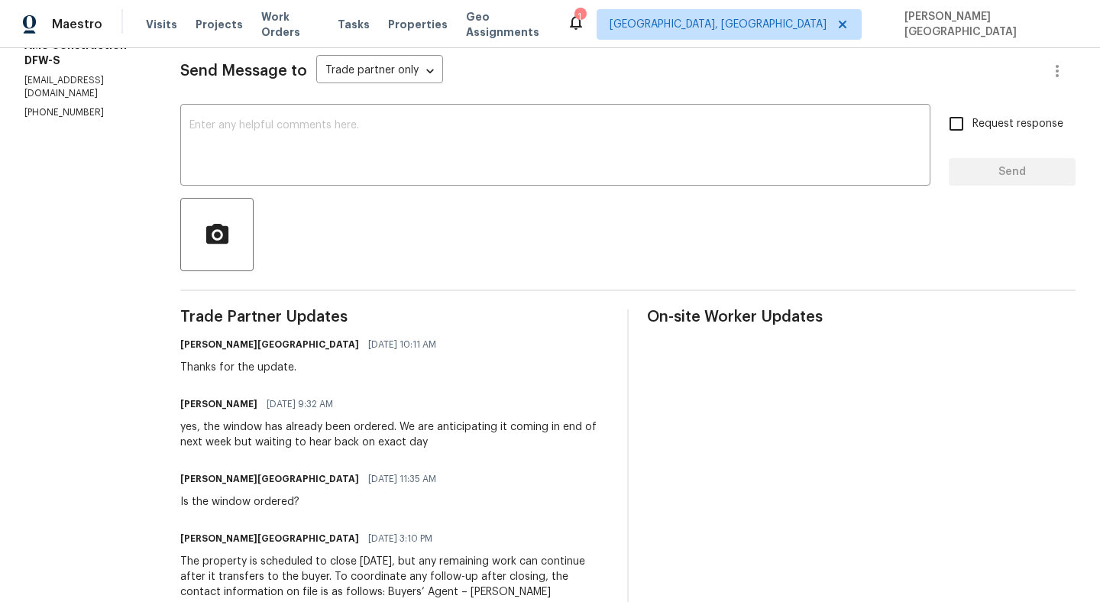
scroll to position [89, 0]
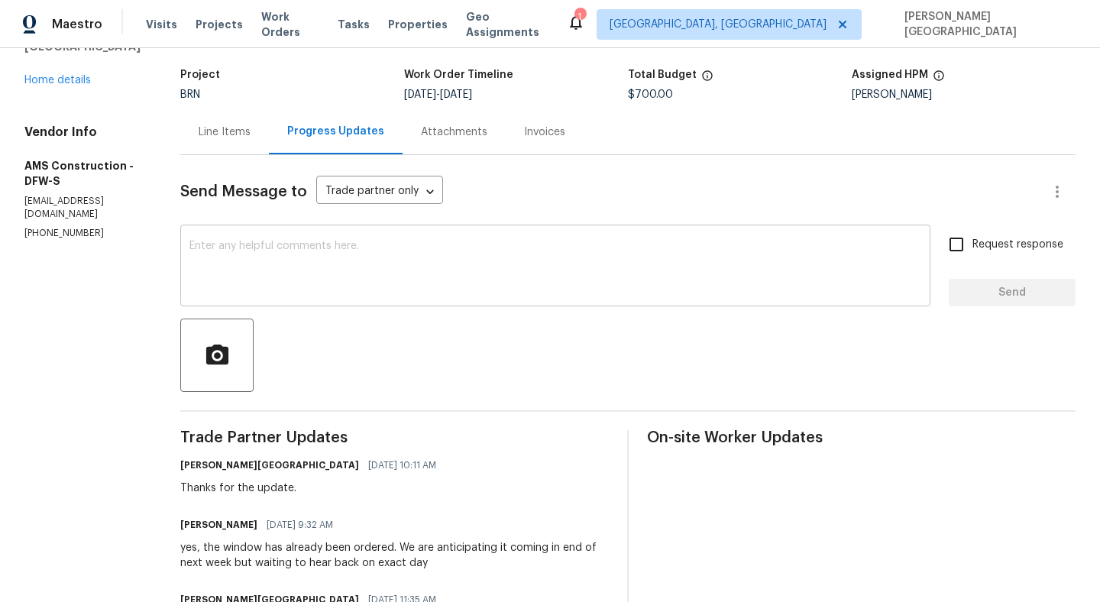
click at [305, 270] on textarea at bounding box center [555, 267] width 732 height 53
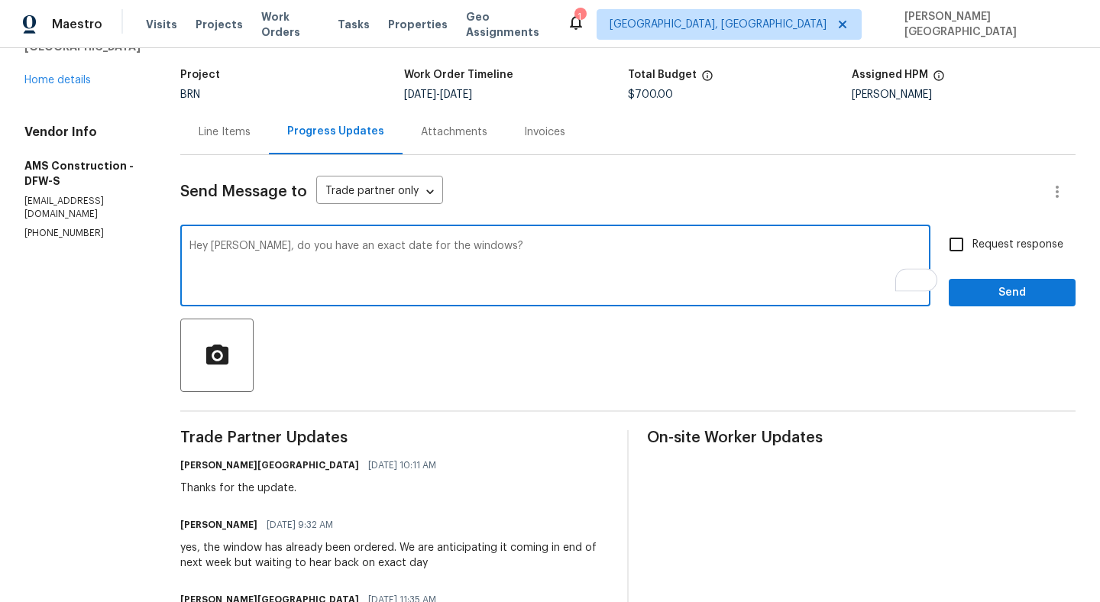
type textarea "Hey Micheal, do you have an exact date for the windows?"
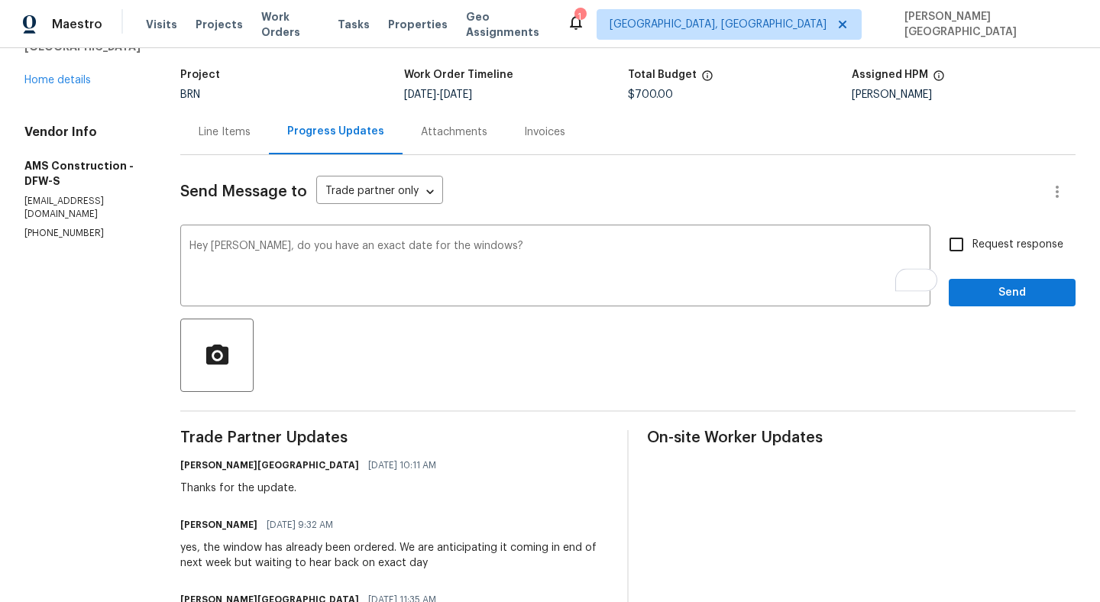
click at [984, 245] on span "Request response" at bounding box center [1017, 245] width 91 height 16
click at [972, 245] on input "Request response" at bounding box center [956, 244] width 32 height 32
checkbox input "true"
click at [987, 297] on span "Send" at bounding box center [1012, 292] width 102 height 19
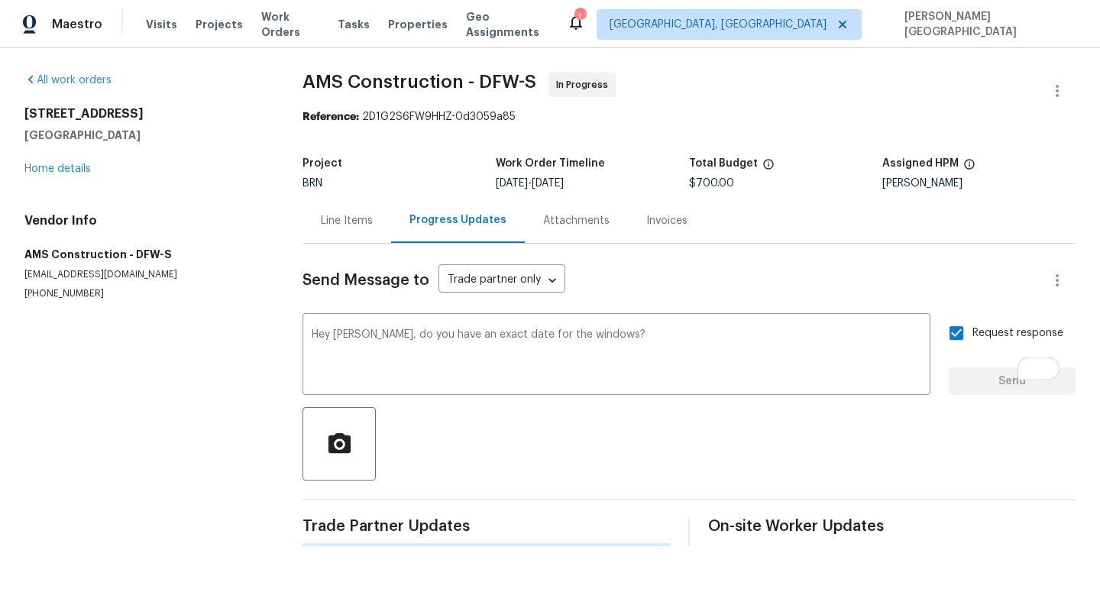
scroll to position [0, 0]
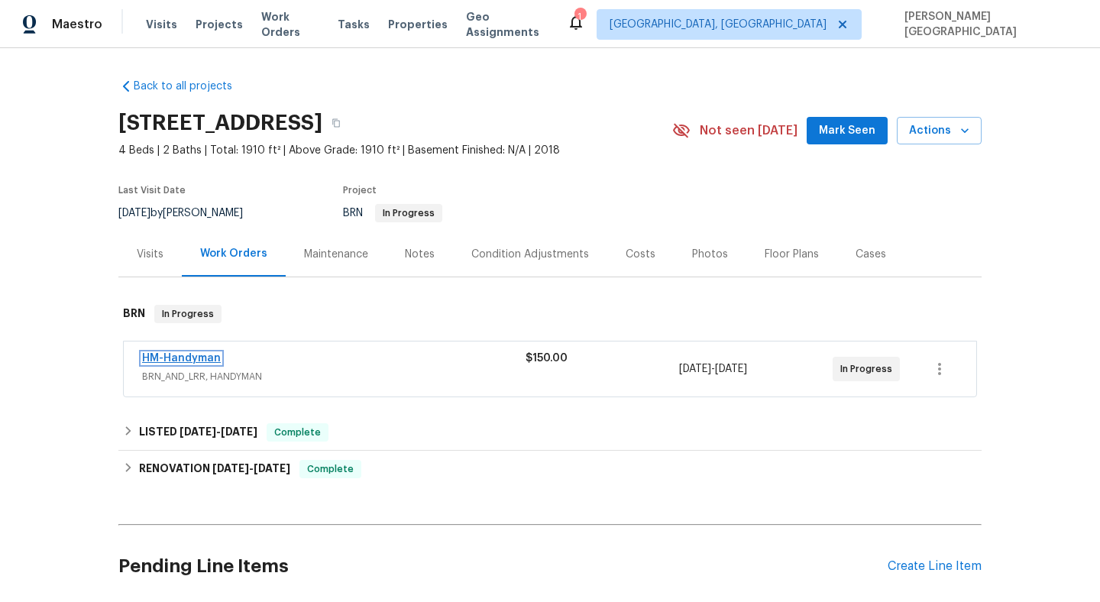
click at [186, 359] on link "HM-Handyman" at bounding box center [181, 358] width 79 height 11
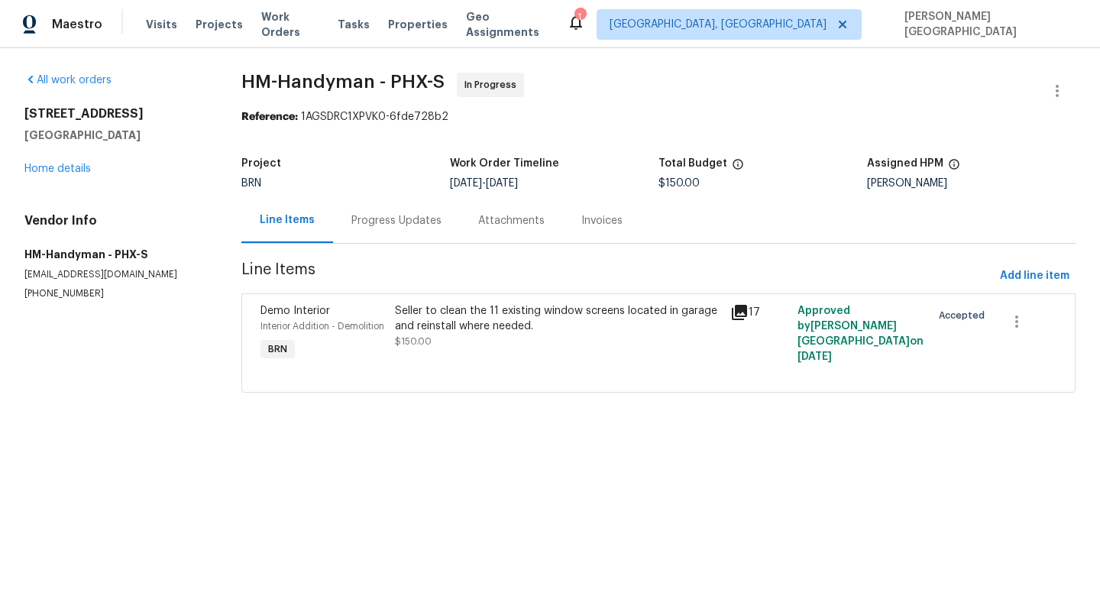
click at [402, 228] on div "Progress Updates" at bounding box center [396, 220] width 90 height 15
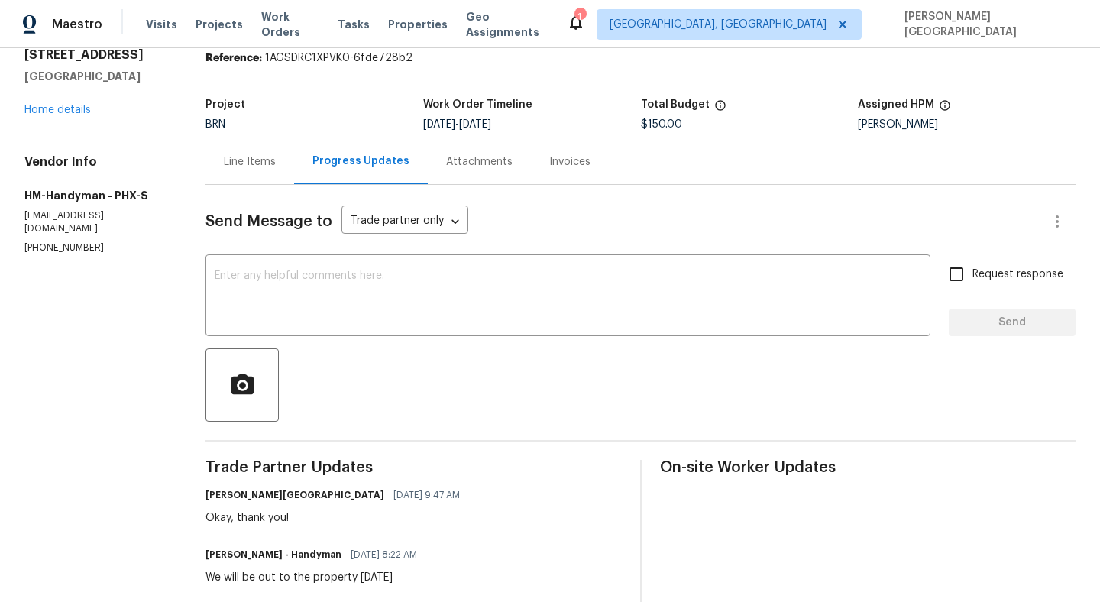
scroll to position [89, 0]
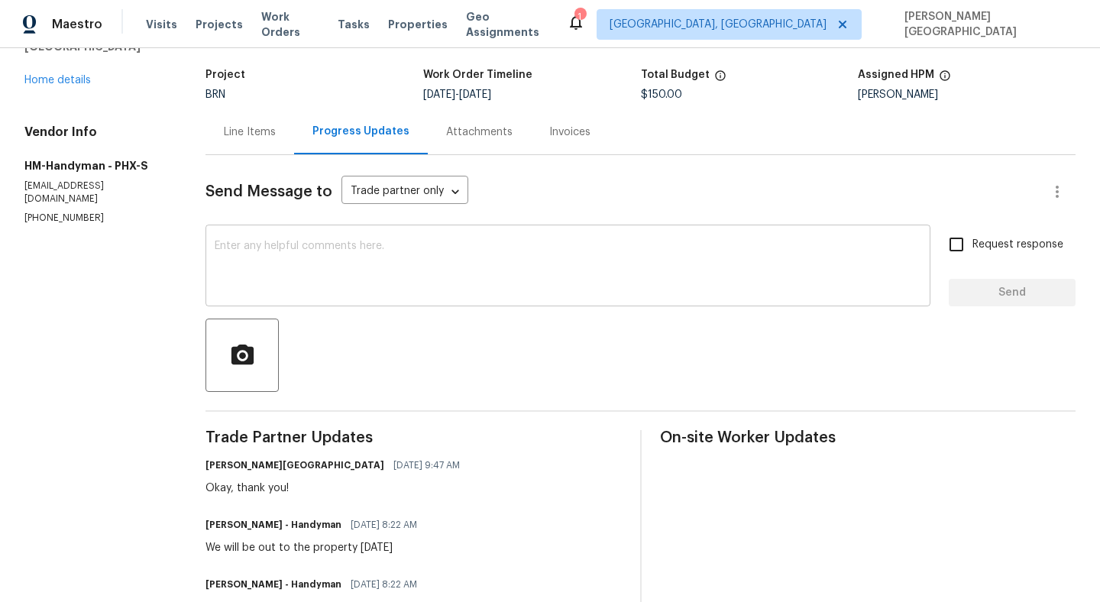
click at [324, 296] on div "x ​" at bounding box center [567, 267] width 725 height 78
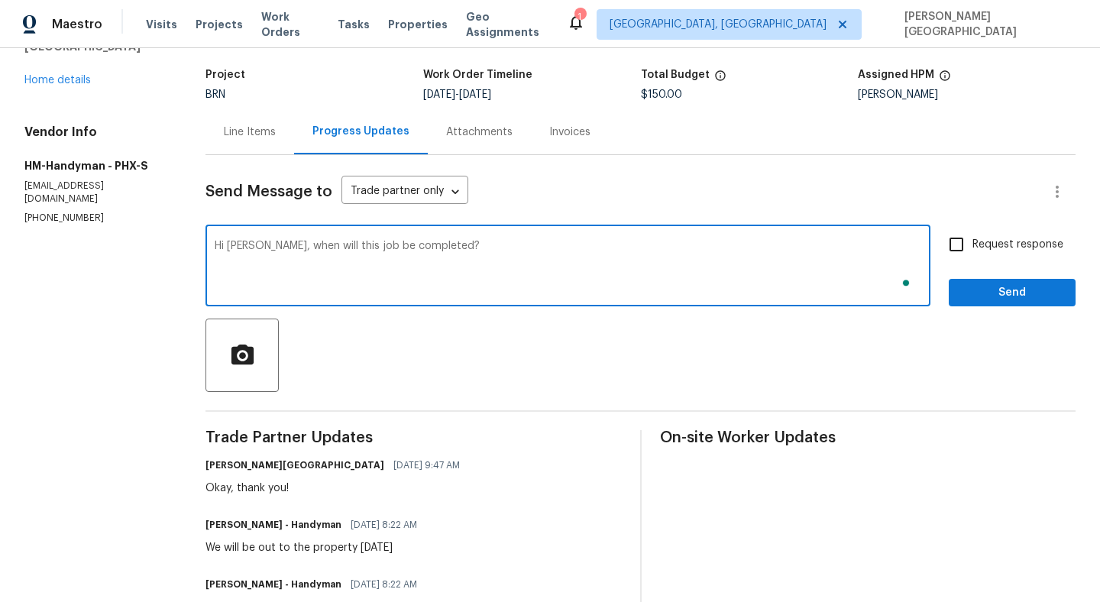
type textarea "Hi Joey, when will this job be completed?"
drag, startPoint x: 1014, startPoint y: 239, endPoint x: 1013, endPoint y: 257, distance: 18.3
click at [1013, 239] on span "Request response" at bounding box center [1017, 245] width 91 height 16
click at [972, 239] on input "Request response" at bounding box center [956, 244] width 32 height 32
checkbox input "true"
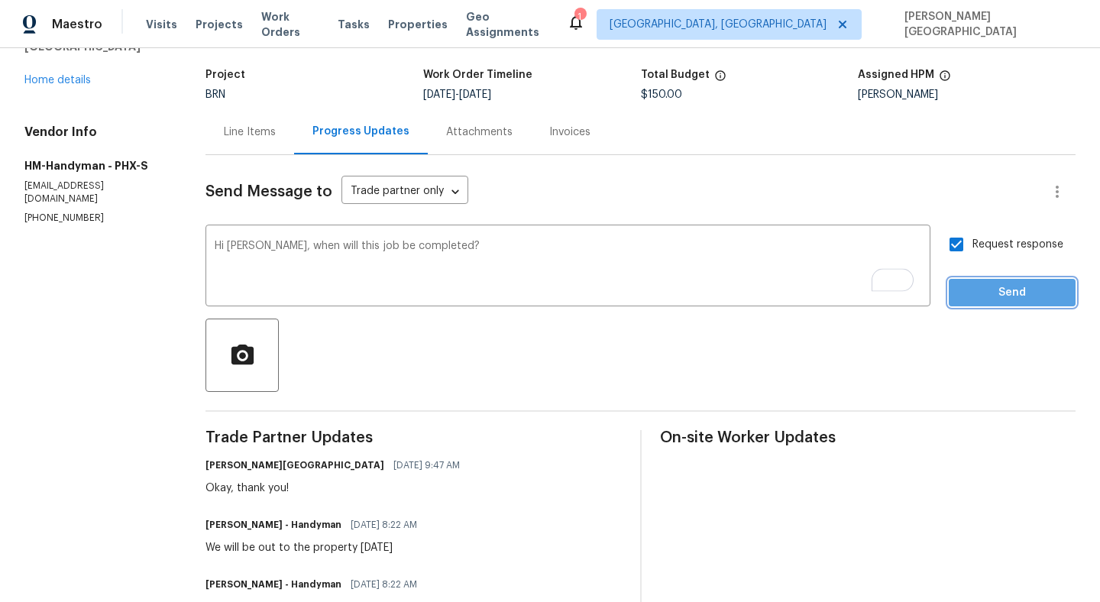
click at [1013, 288] on span "Send" at bounding box center [1012, 292] width 102 height 19
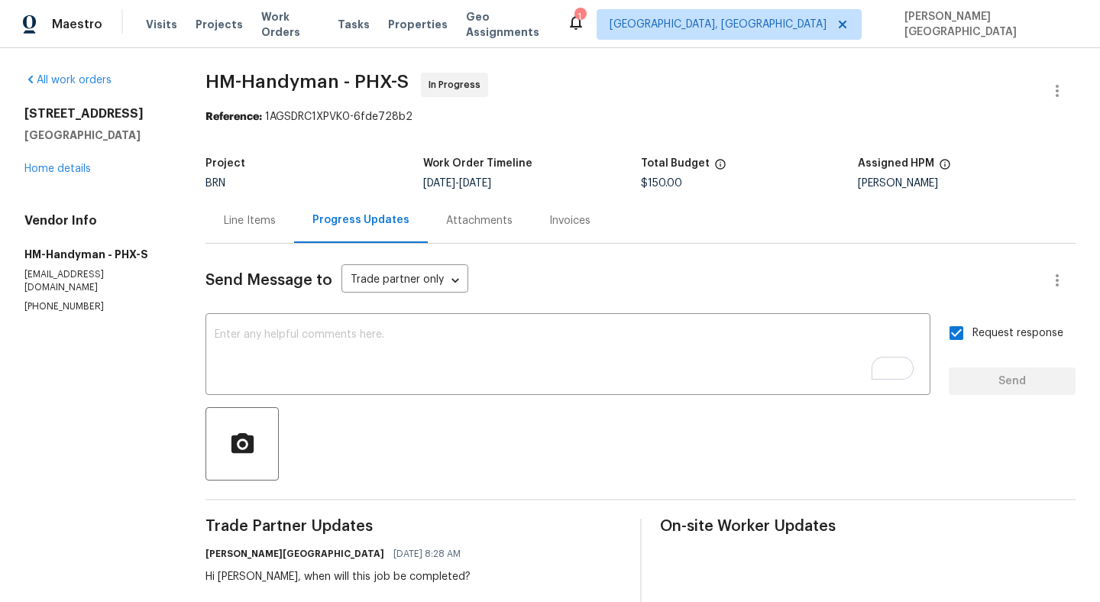
drag, startPoint x: 22, startPoint y: 116, endPoint x: 162, endPoint y: 136, distance: 141.1
click at [162, 136] on div "All work orders 4690 E Pearl Rd San Tan Valley, AZ 85143 Home details Vendor In…" at bounding box center [550, 479] width 1100 height 863
copy div "4690 E Pearl Rd San Tan Valley, AZ 85143"
